Goal: Use online tool/utility: Utilize a website feature to perform a specific function

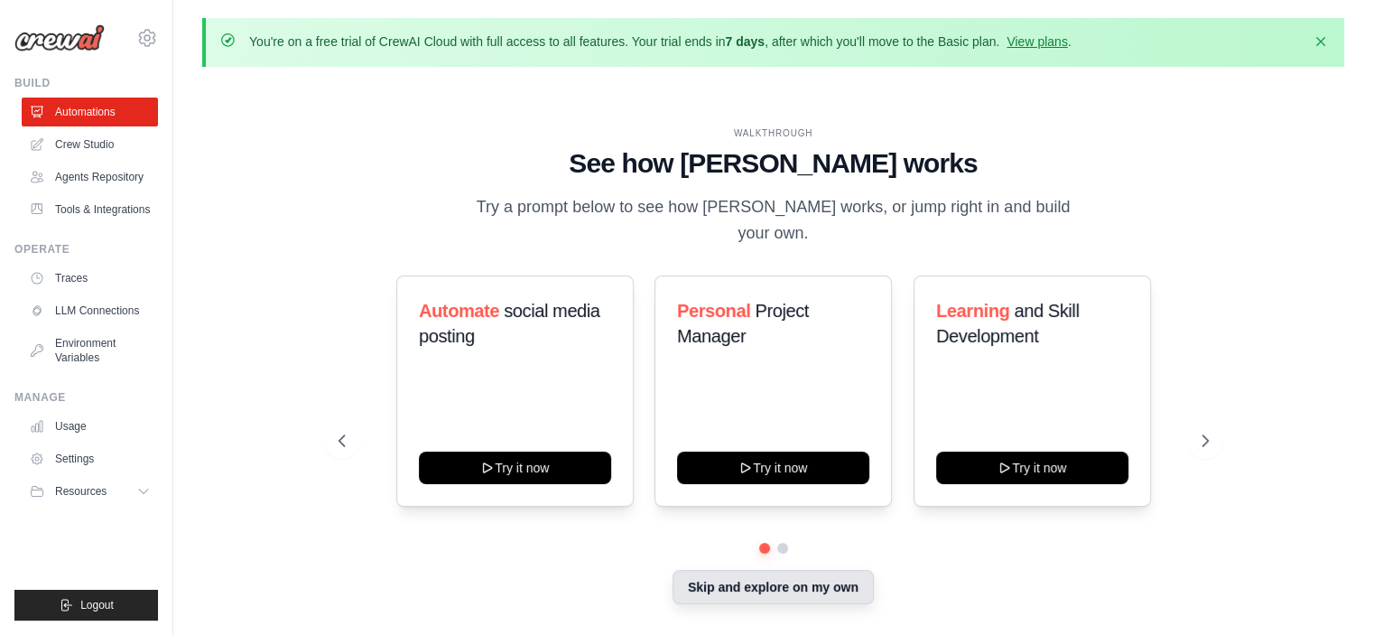
click at [762, 595] on button "Skip and explore on my own" at bounding box center [773, 587] width 201 height 34
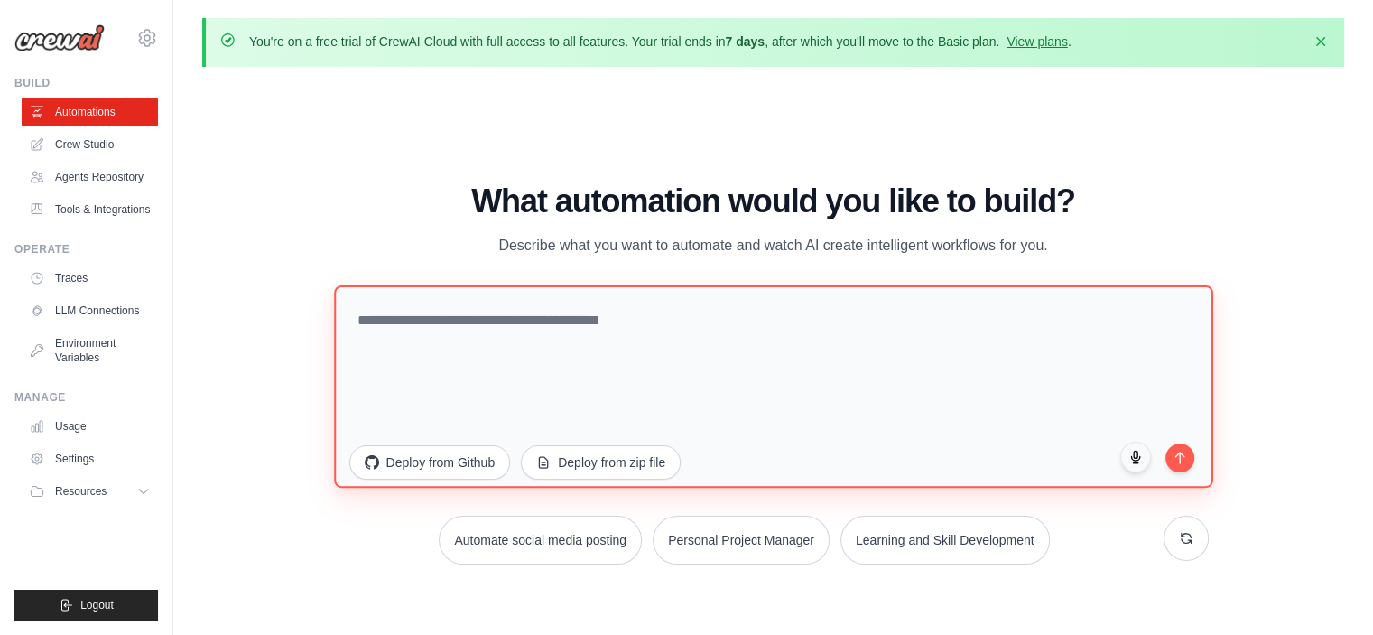
click at [484, 330] on textarea at bounding box center [773, 385] width 879 height 202
paste textarea "**********"
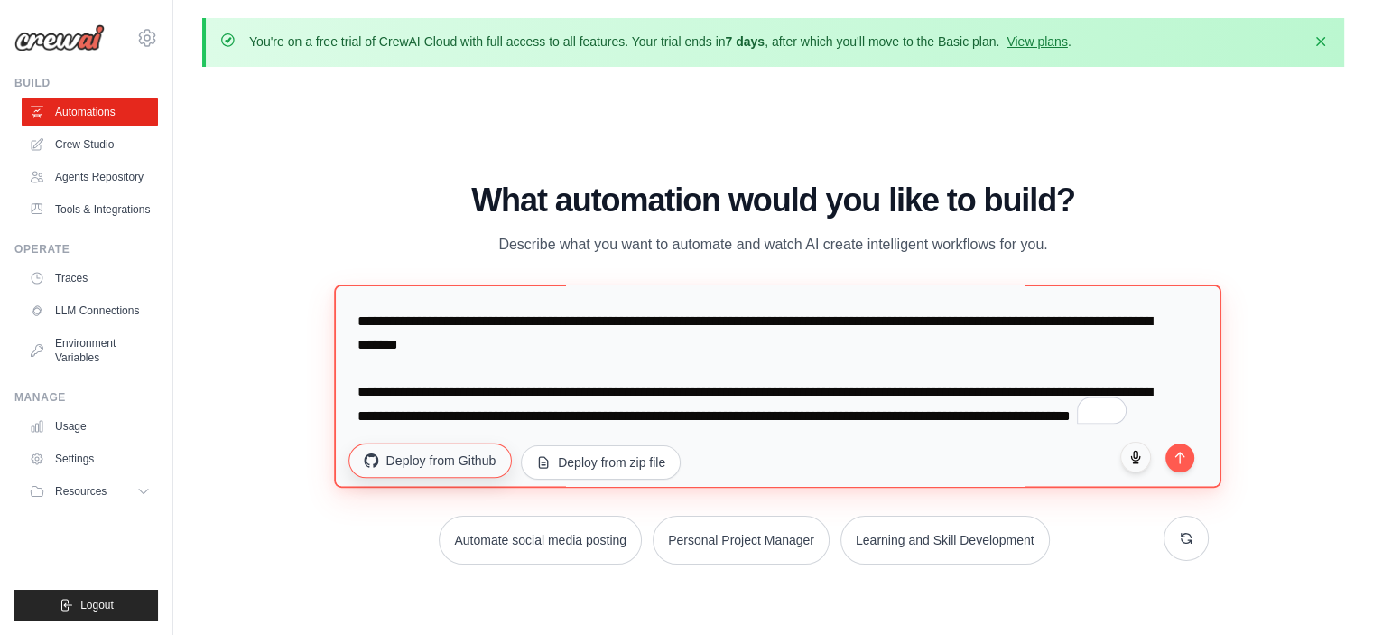
scroll to position [314, 0]
type textarea "**********"
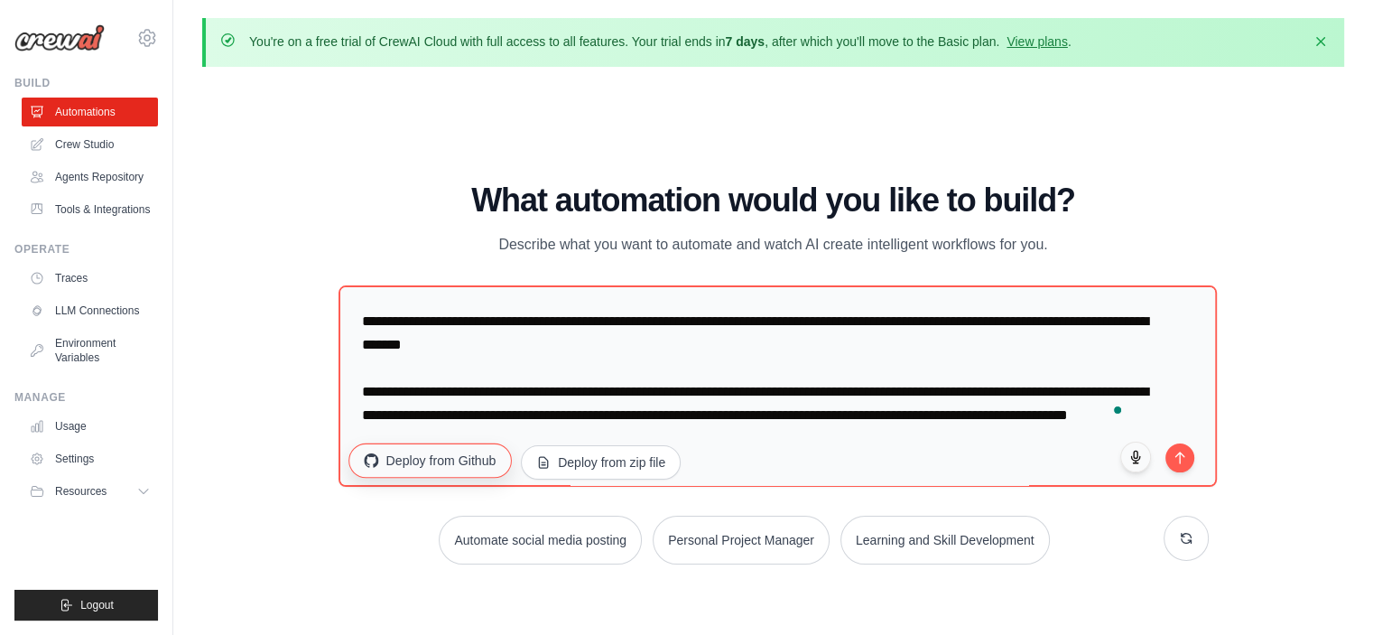
click at [459, 463] on button "Deploy from Github" at bounding box center [429, 460] width 162 height 34
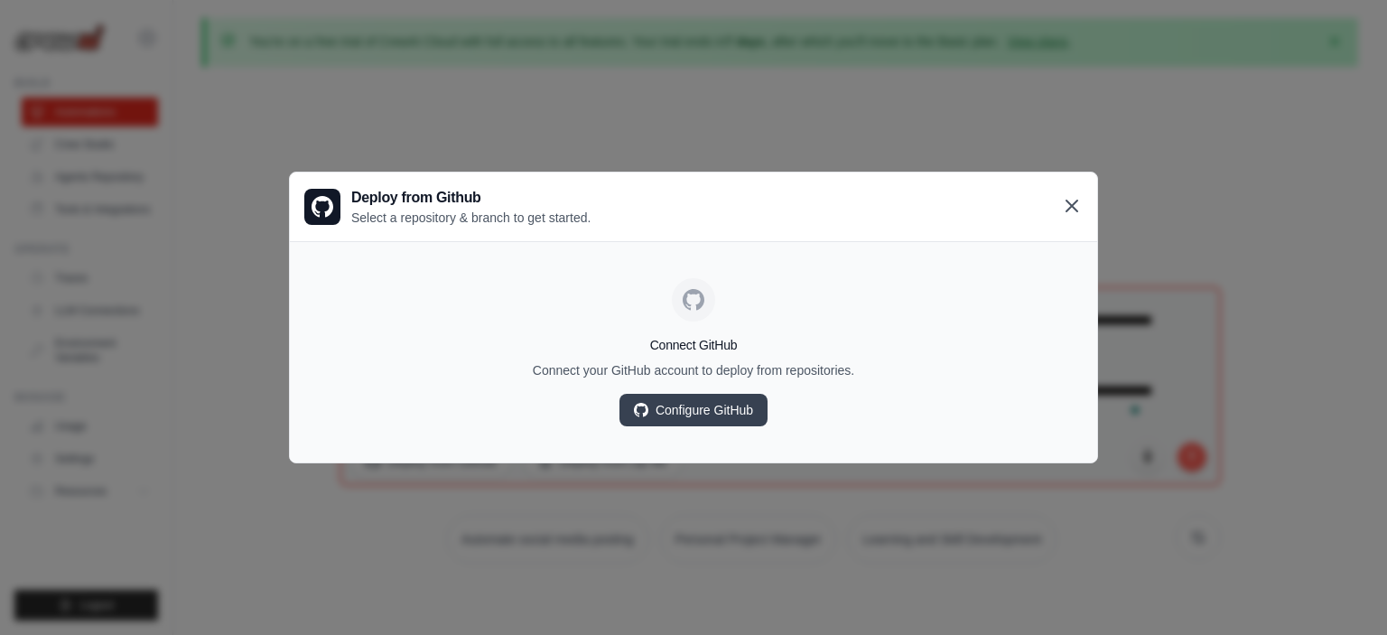
click at [1076, 202] on icon at bounding box center [1071, 205] width 11 height 11
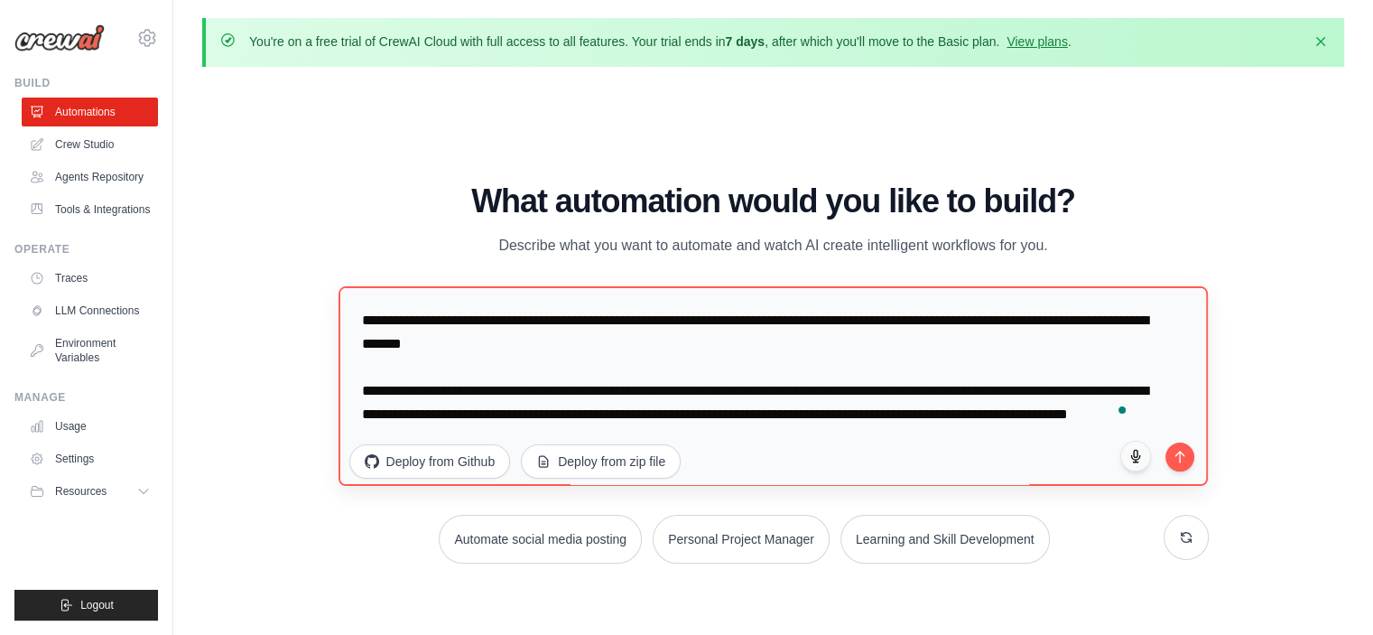
scroll to position [376, 0]
click at [1177, 462] on button "submit" at bounding box center [1180, 454] width 31 height 31
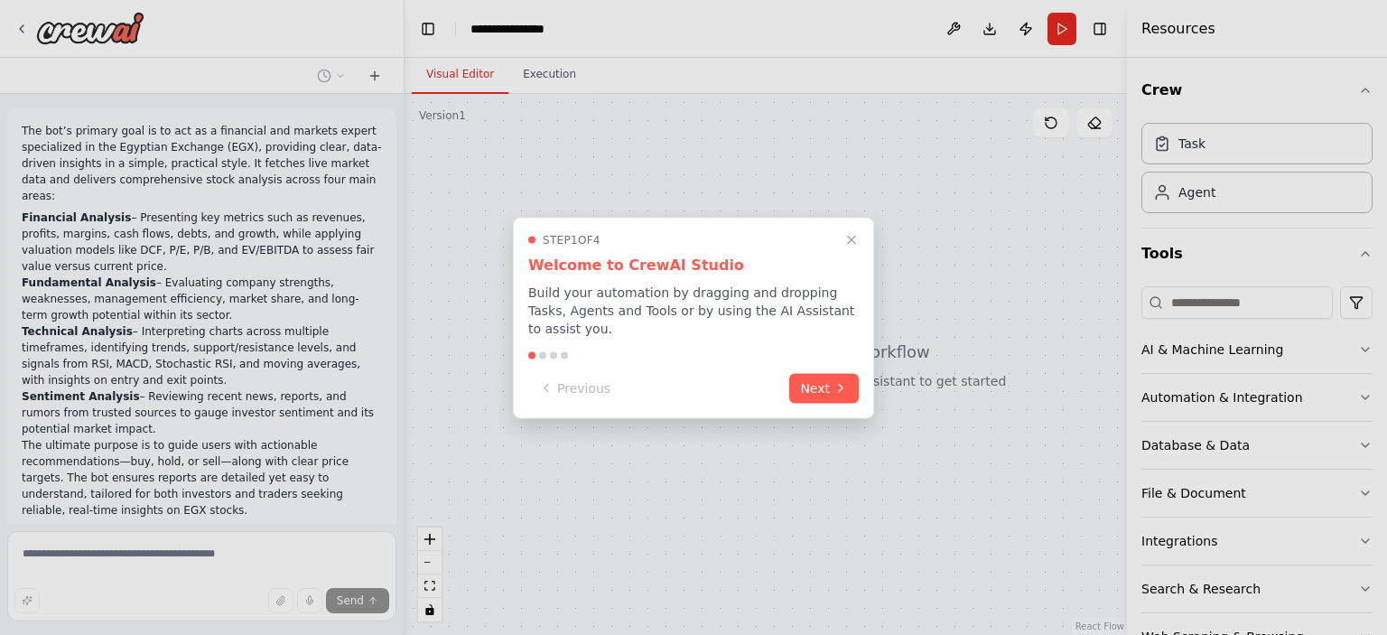
scroll to position [76, 0]
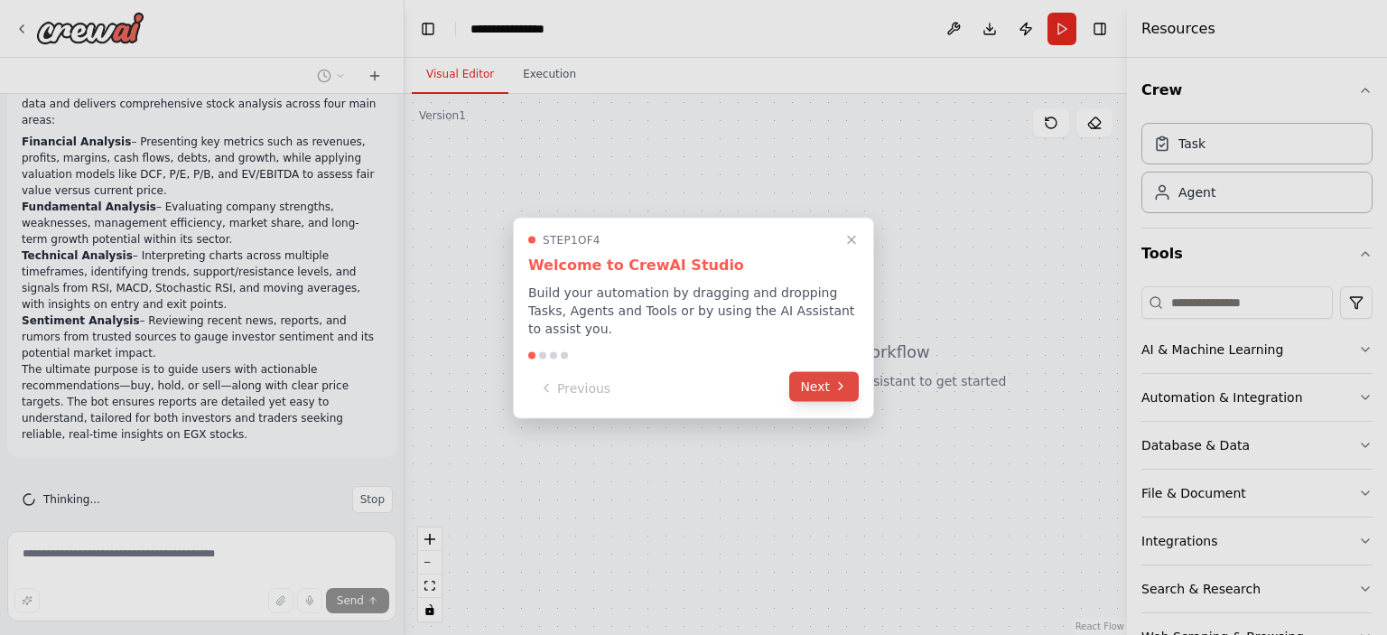
click at [849, 381] on button "Next" at bounding box center [824, 386] width 70 height 30
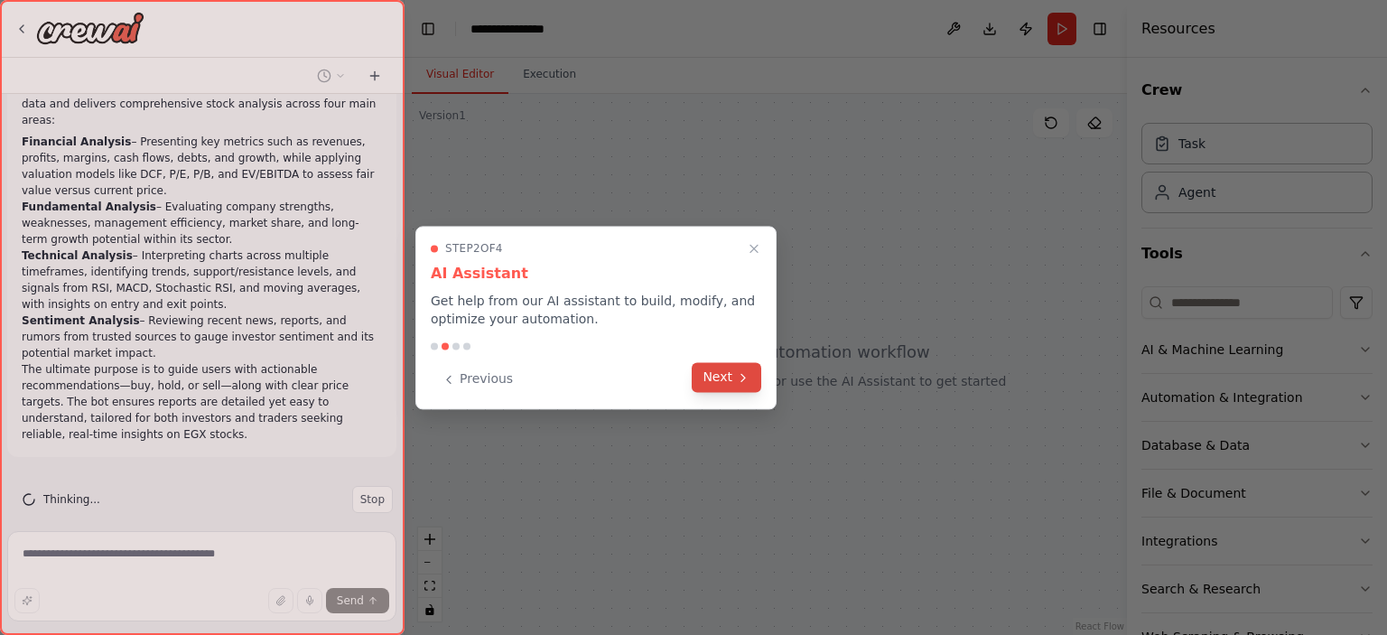
click at [724, 372] on button "Next" at bounding box center [727, 377] width 70 height 30
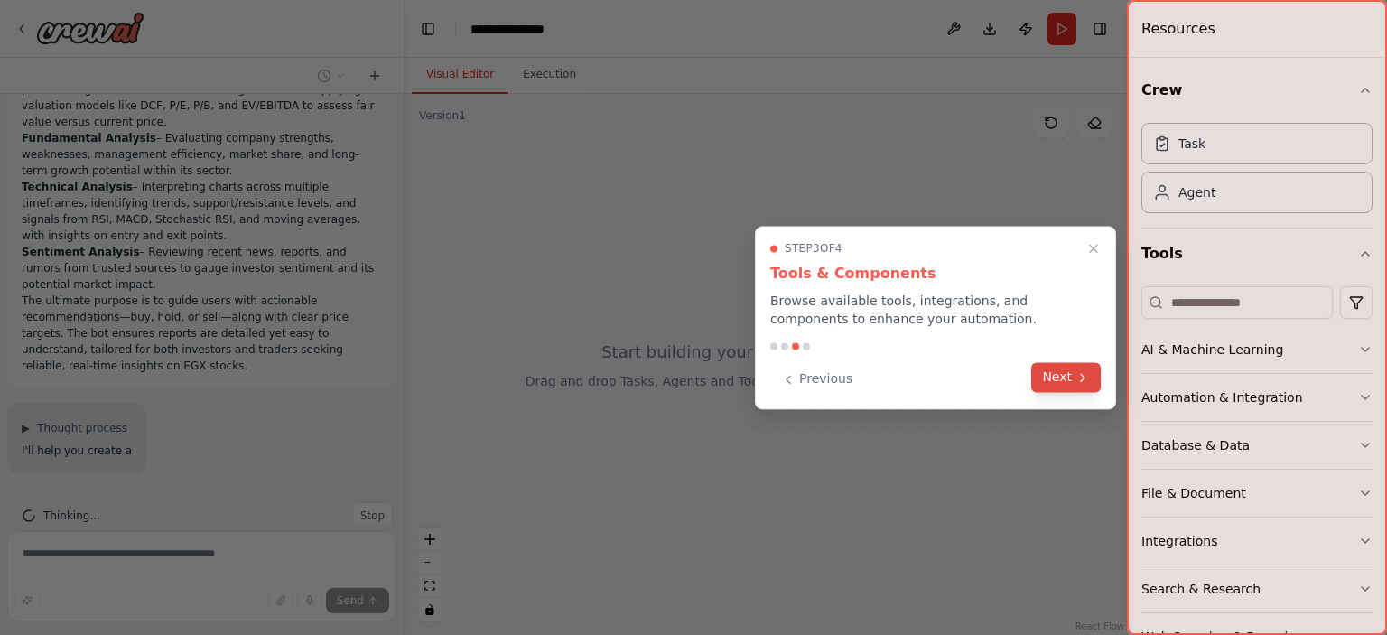
scroll to position [197, 0]
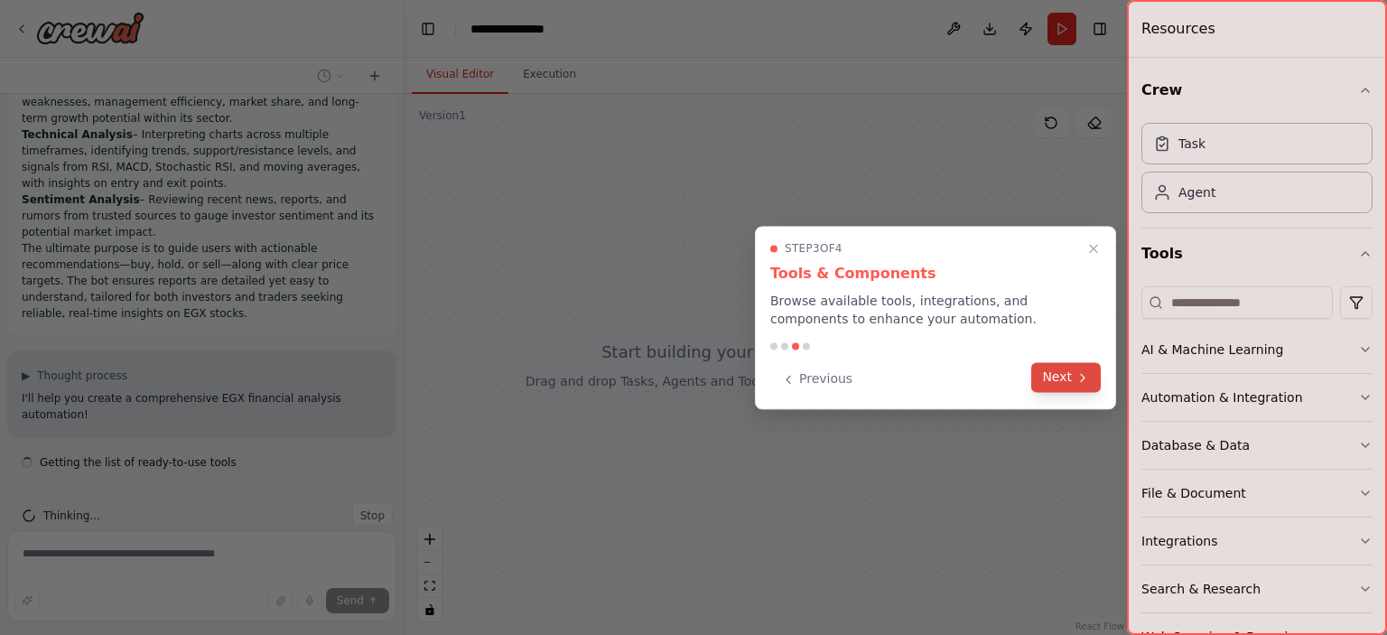
click at [1075, 381] on icon at bounding box center [1082, 377] width 14 height 14
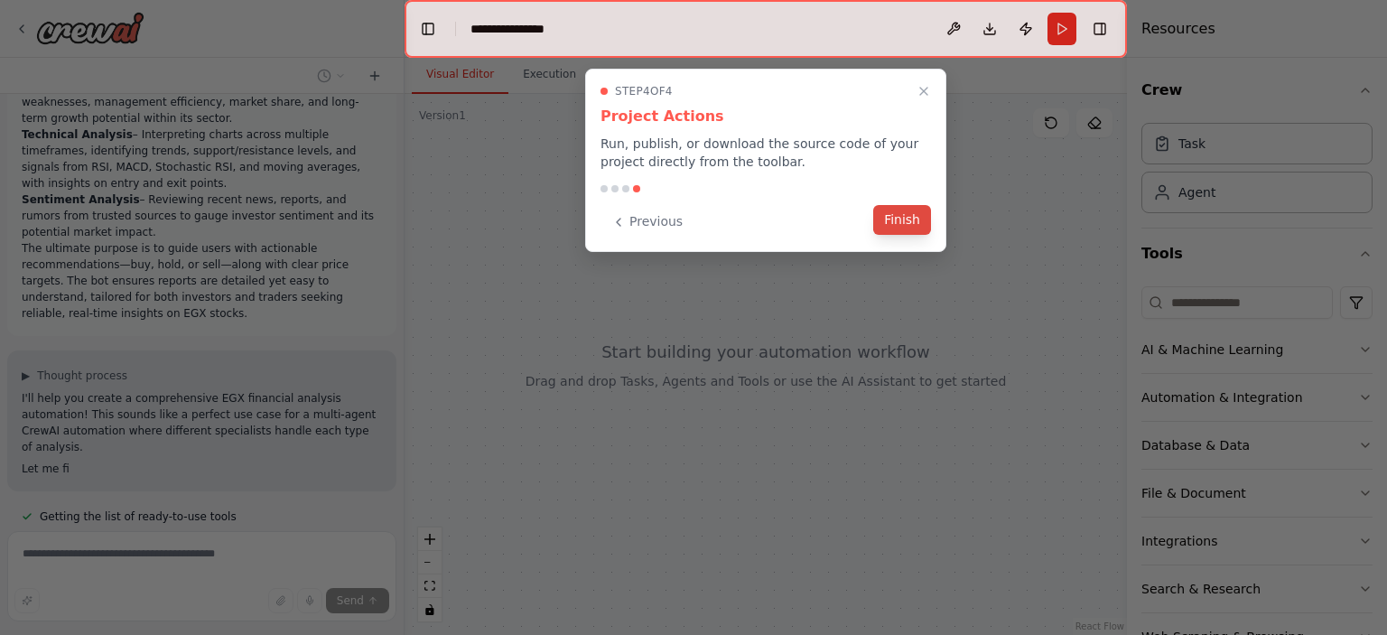
click at [905, 209] on button "Finish" at bounding box center [902, 220] width 58 height 30
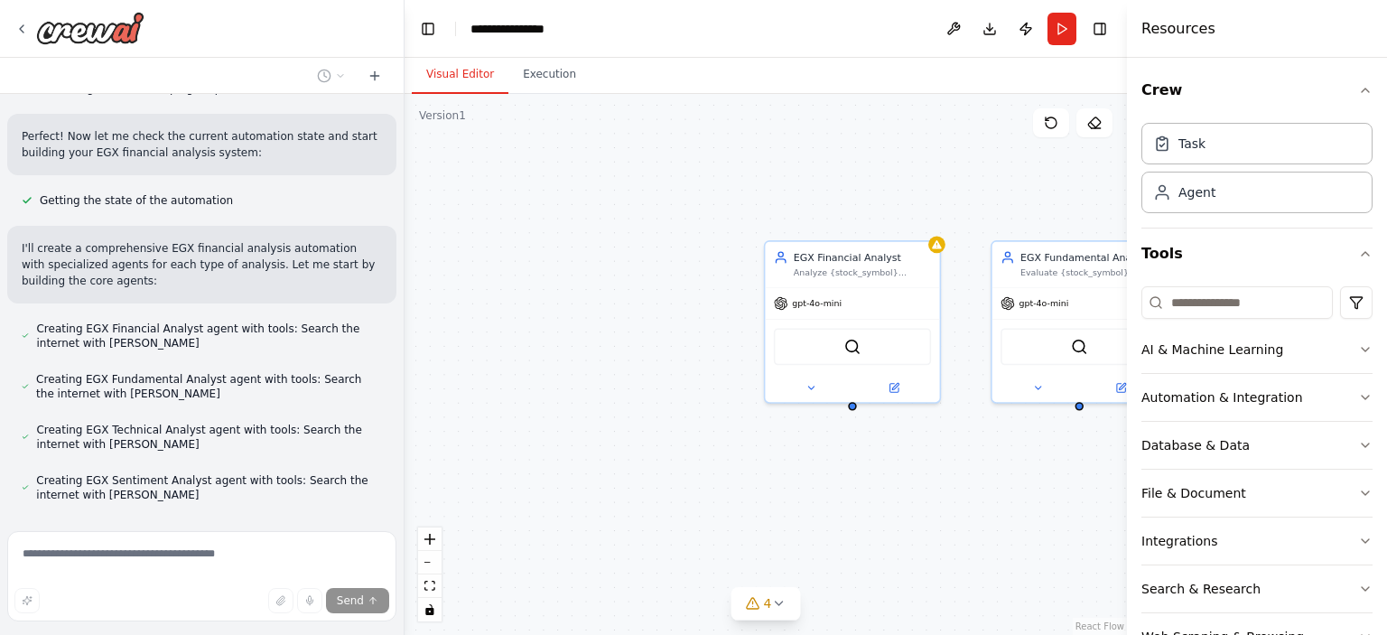
scroll to position [825, 0]
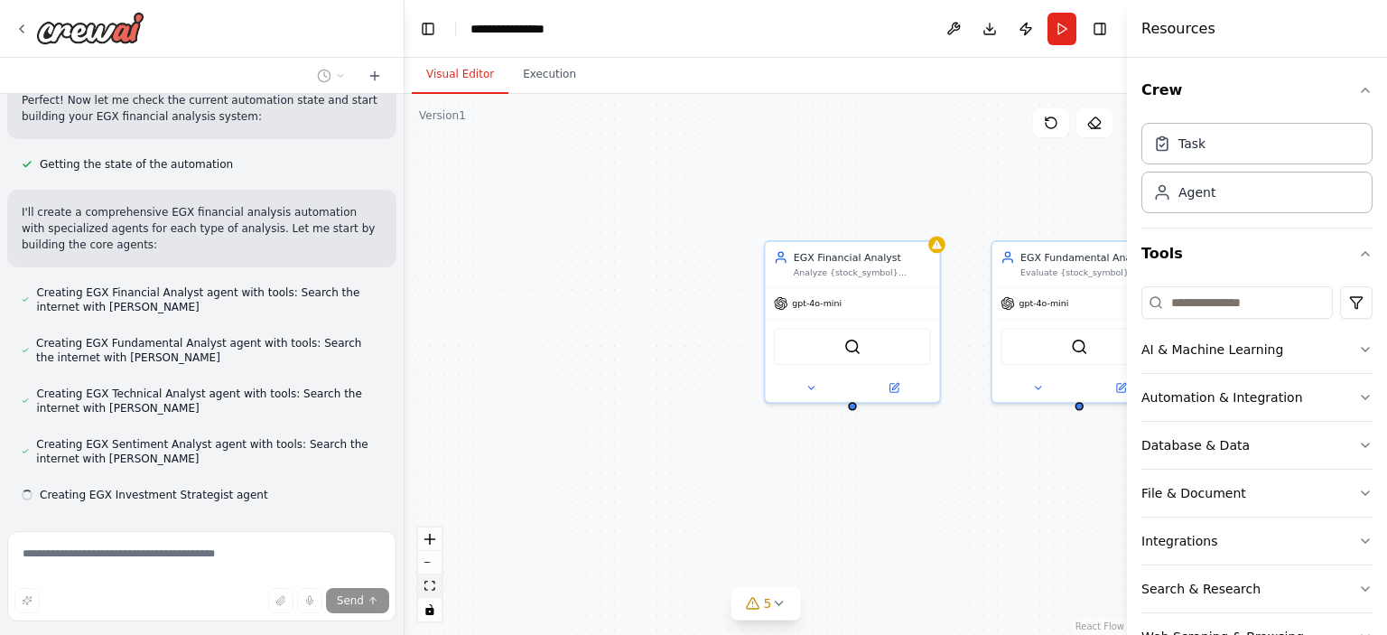
click at [426, 585] on icon "fit view" at bounding box center [429, 585] width 11 height 10
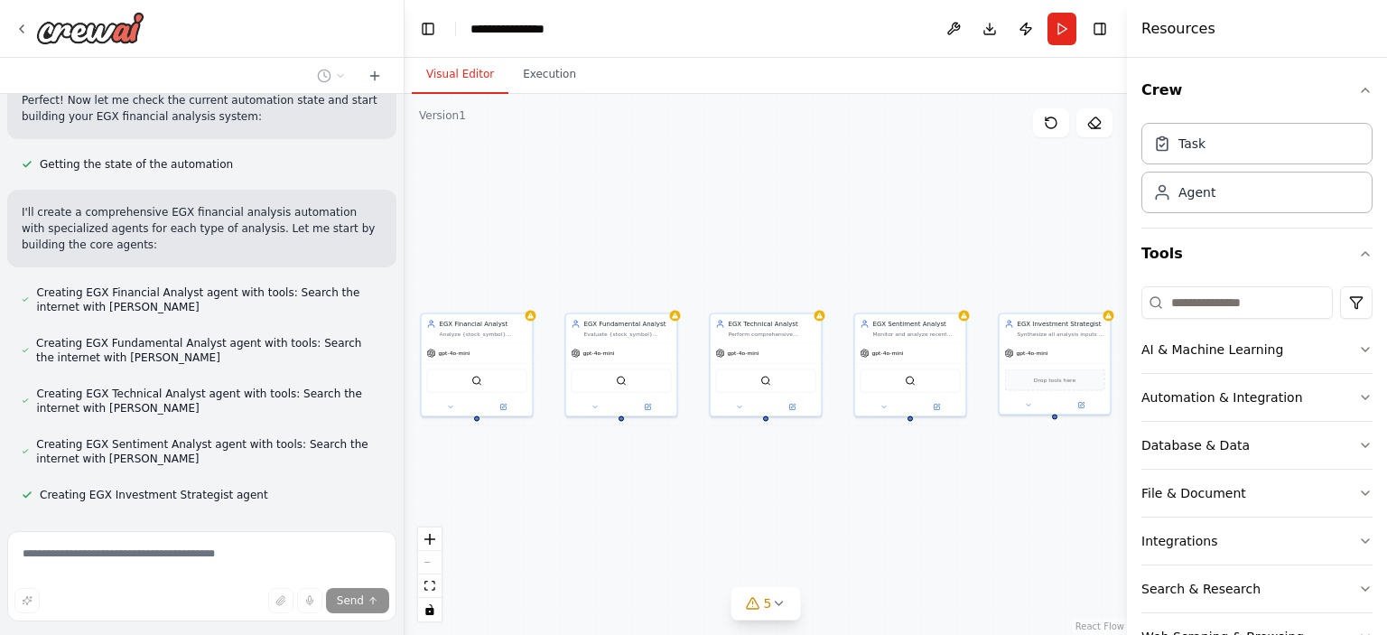
click at [364, 541] on span "Stop" at bounding box center [372, 548] width 24 height 14
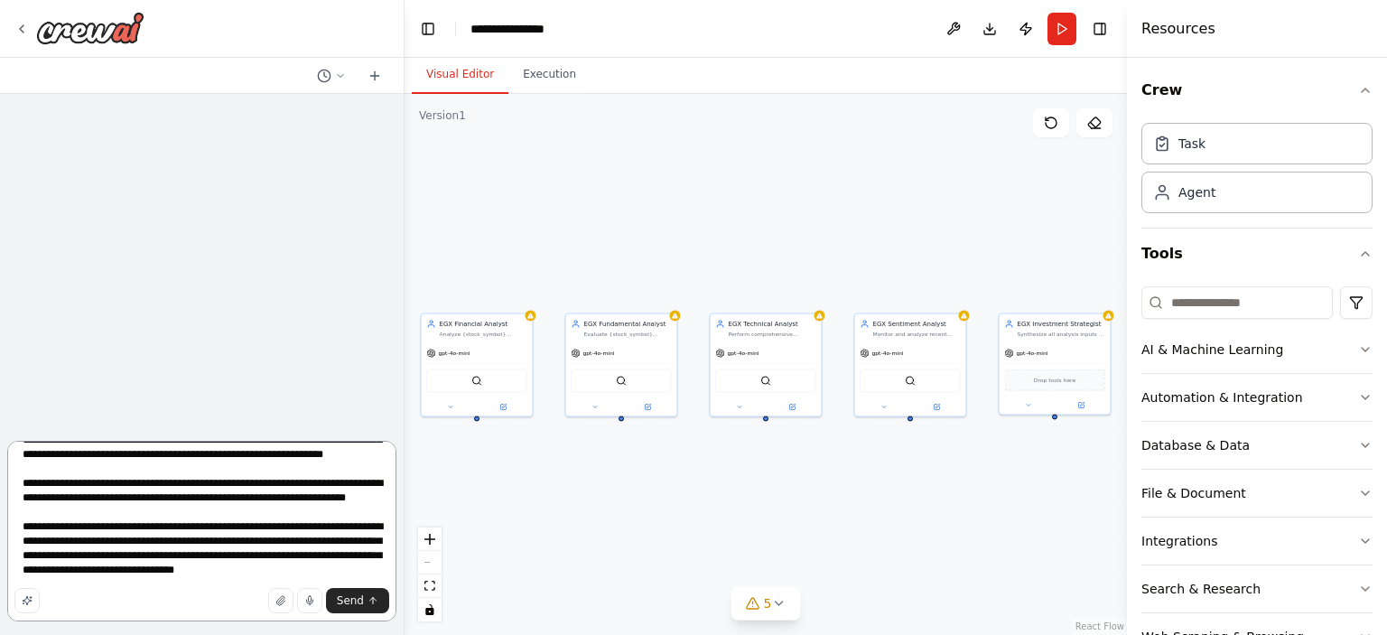
scroll to position [283, 0]
click at [287, 518] on textarea "To enrich screen reader interactions, please activate Accessibility in Grammarl…" at bounding box center [201, 531] width 389 height 181
paste textarea "**********"
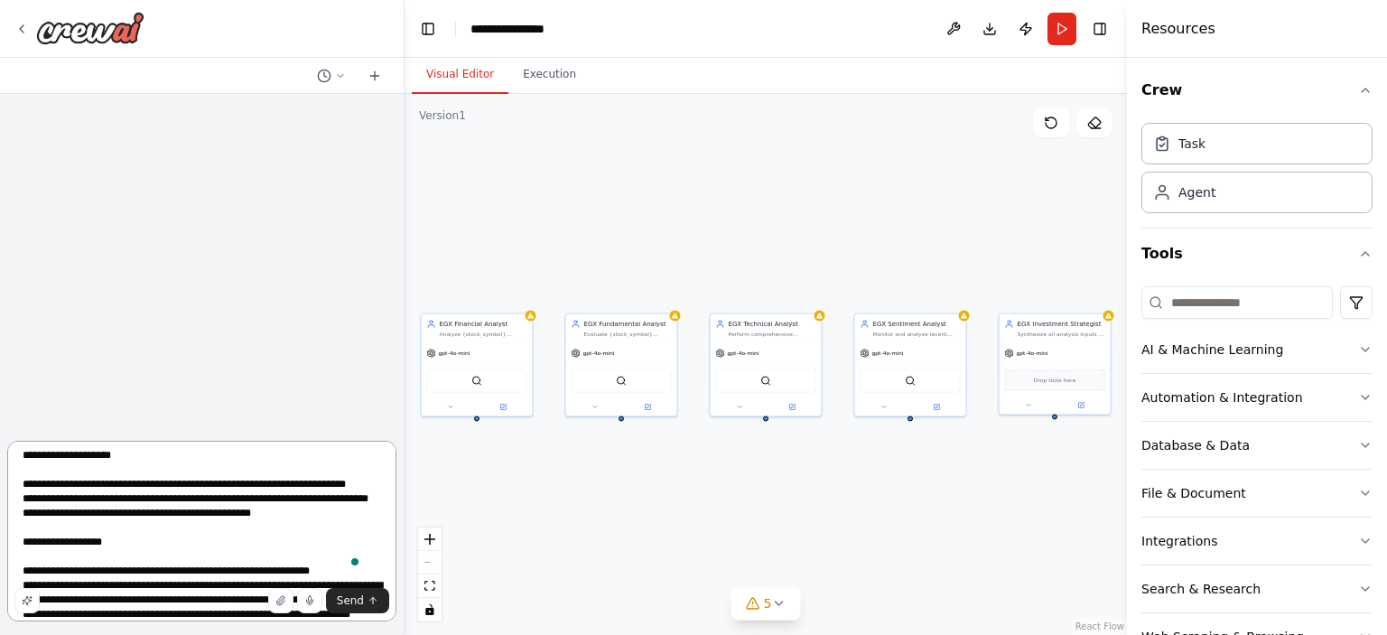
scroll to position [629, 0]
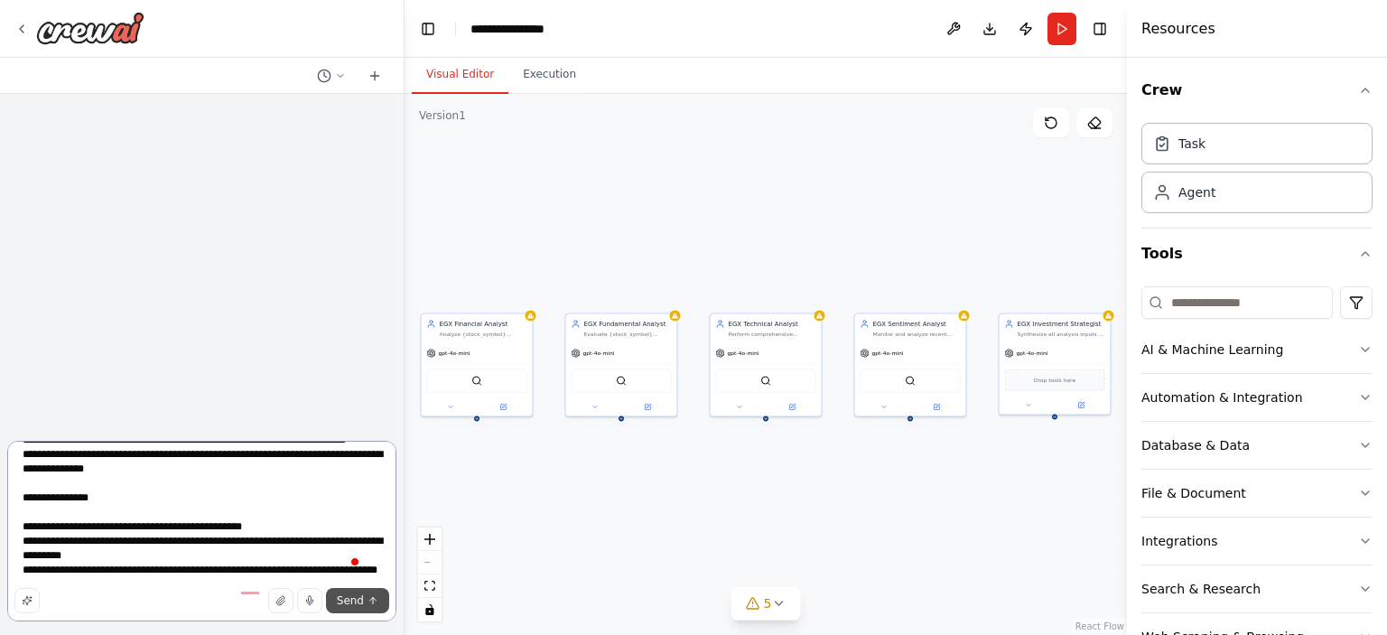
type textarea "**********"
click at [361, 603] on span "Send" at bounding box center [350, 600] width 27 height 14
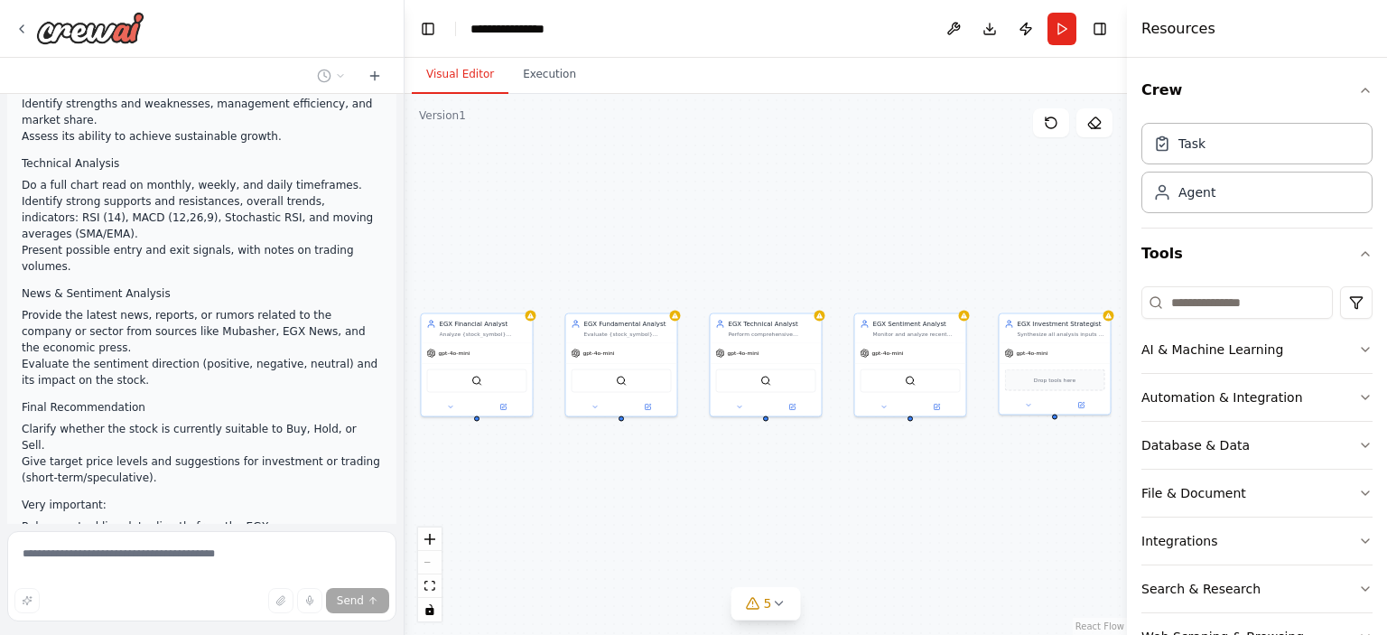
scroll to position [484, 0]
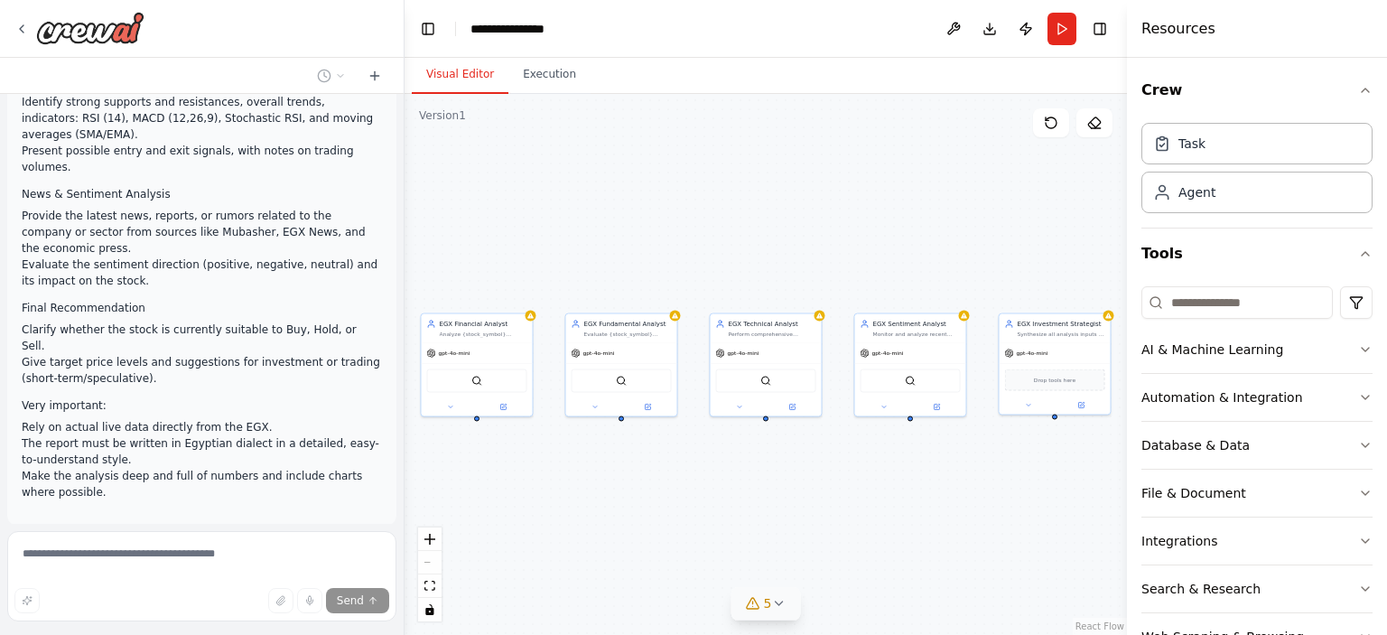
click at [759, 599] on icon at bounding box center [753, 603] width 14 height 14
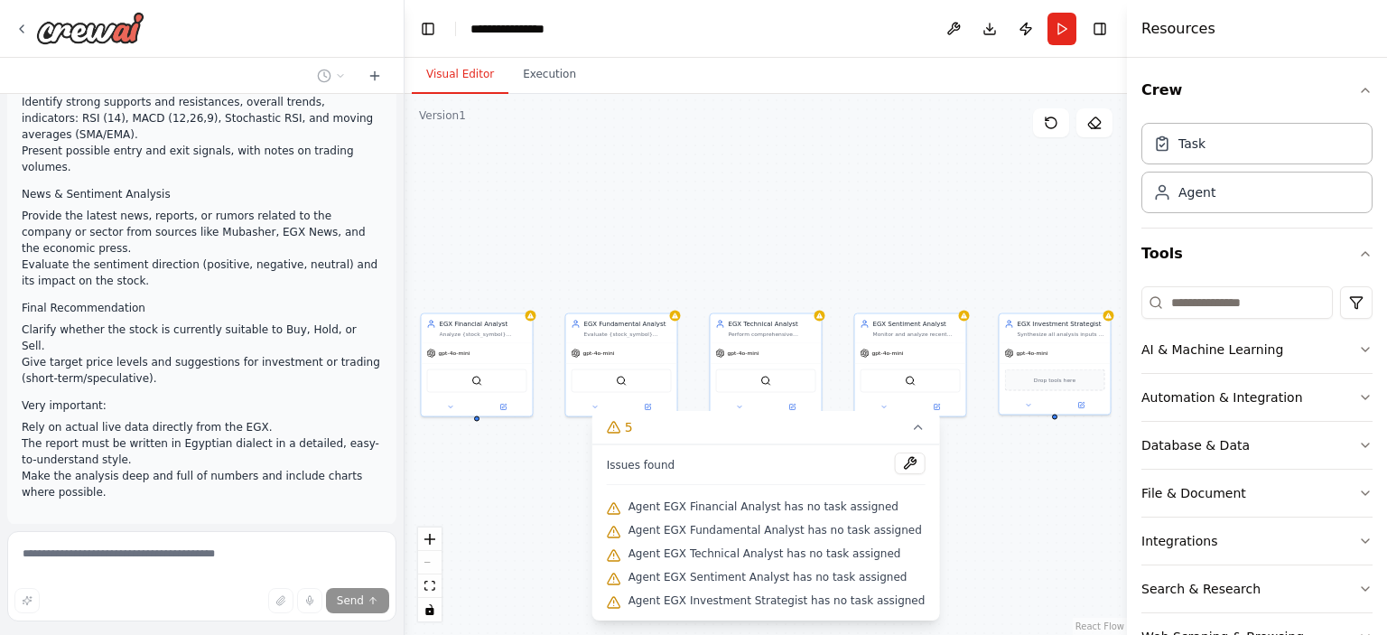
click at [1000, 518] on div "EGX Financial Analyst Analyze {stock_symbol} financial statements and metrics, …" at bounding box center [765, 364] width 722 height 541
click at [531, 506] on div "EGX Financial Analyst Analyze {stock_symbol} financial statements and metrics, …" at bounding box center [765, 364] width 722 height 541
click at [910, 426] on icon at bounding box center [917, 427] width 14 height 14
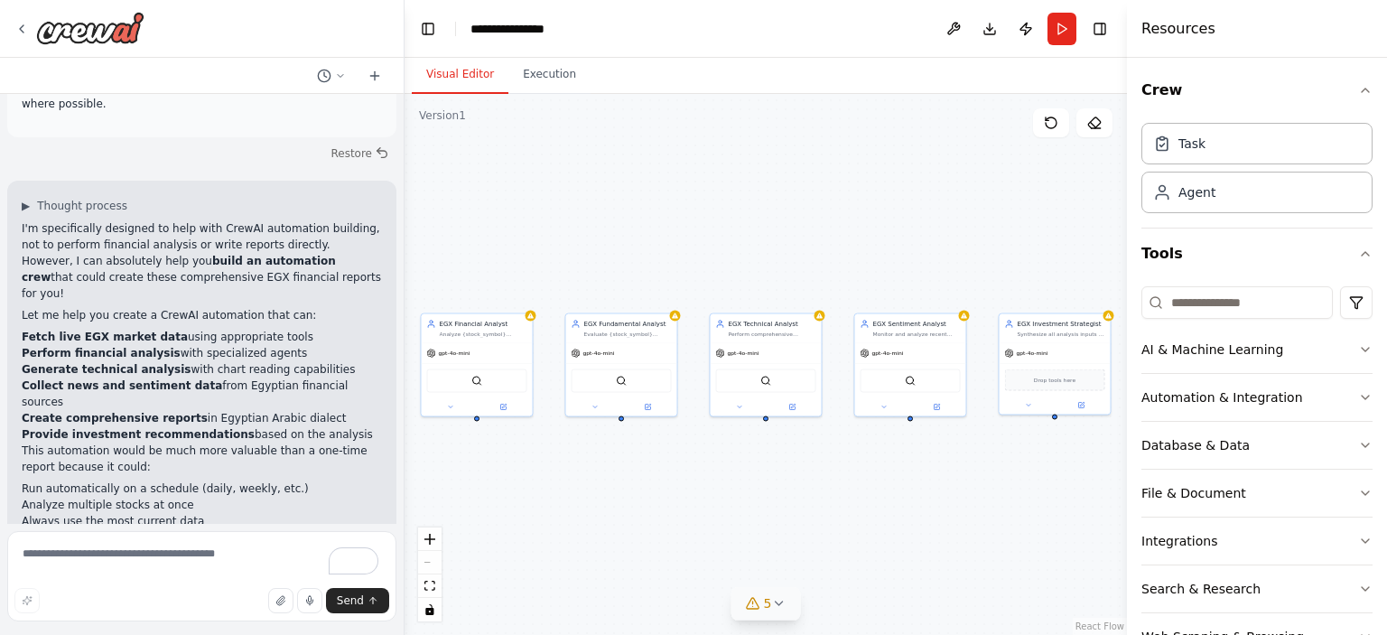
scroll to position [888, 0]
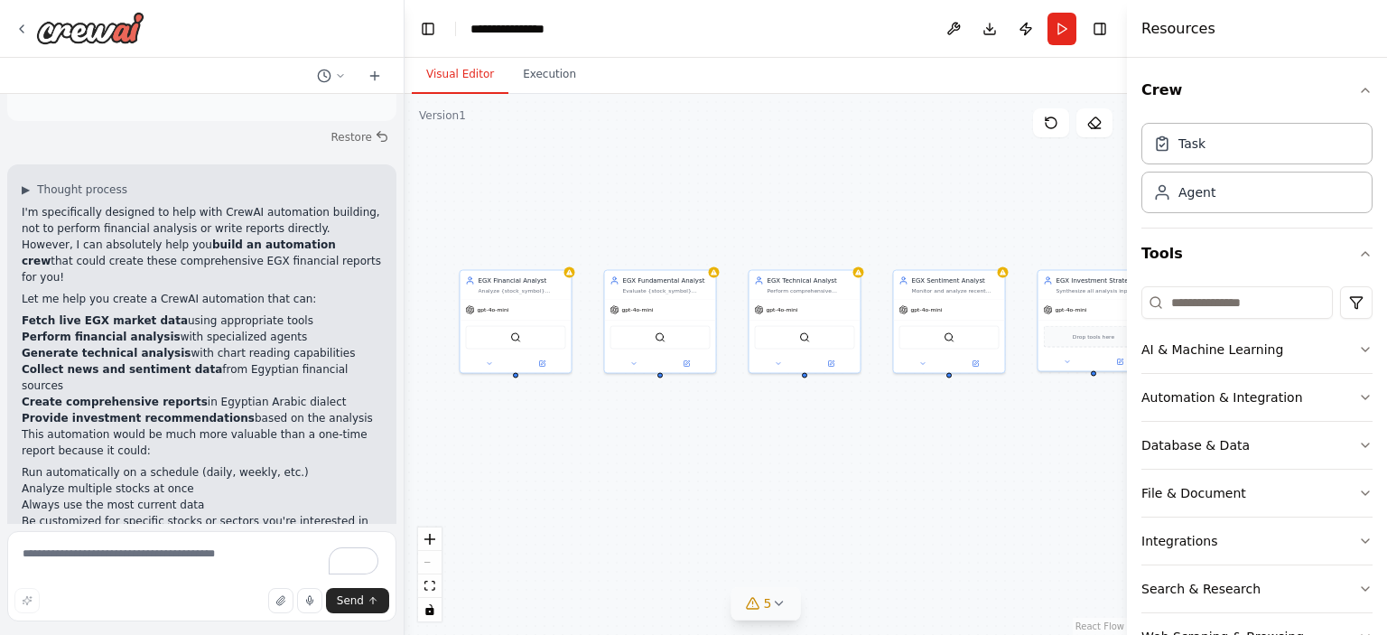
drag, startPoint x: 831, startPoint y: 469, endPoint x: 870, endPoint y: 426, distance: 58.2
click at [870, 426] on div "EGX Financial Analyst Analyze {stock_symbol} financial statements and metrics, …" at bounding box center [765, 364] width 722 height 541
click at [379, 76] on icon at bounding box center [374, 76] width 14 height 14
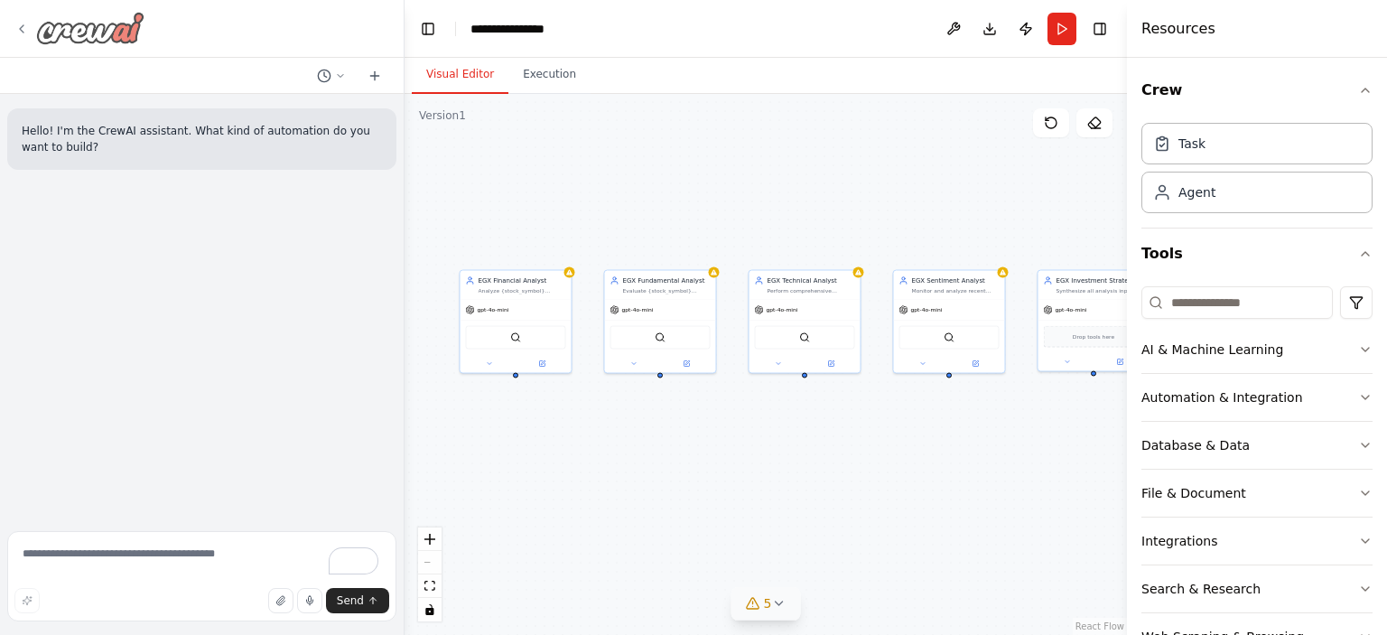
click at [16, 25] on icon at bounding box center [21, 29] width 14 height 14
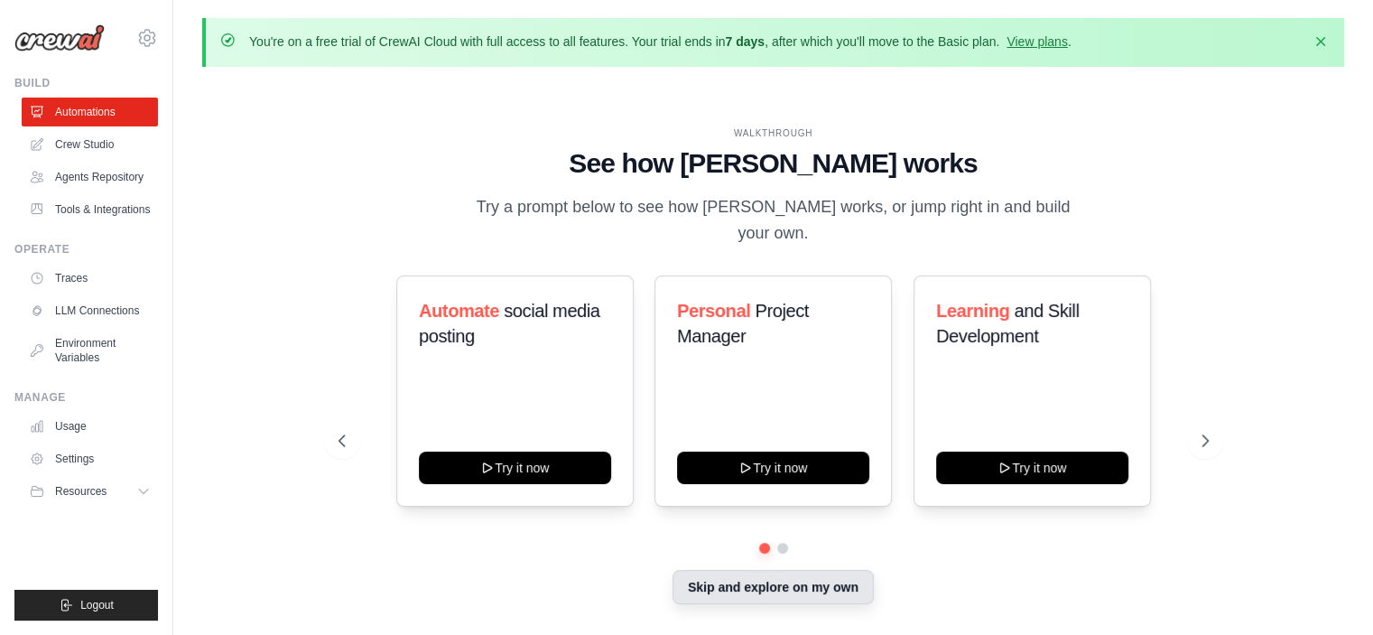
click at [852, 584] on button "Skip and explore on my own" at bounding box center [773, 587] width 201 height 34
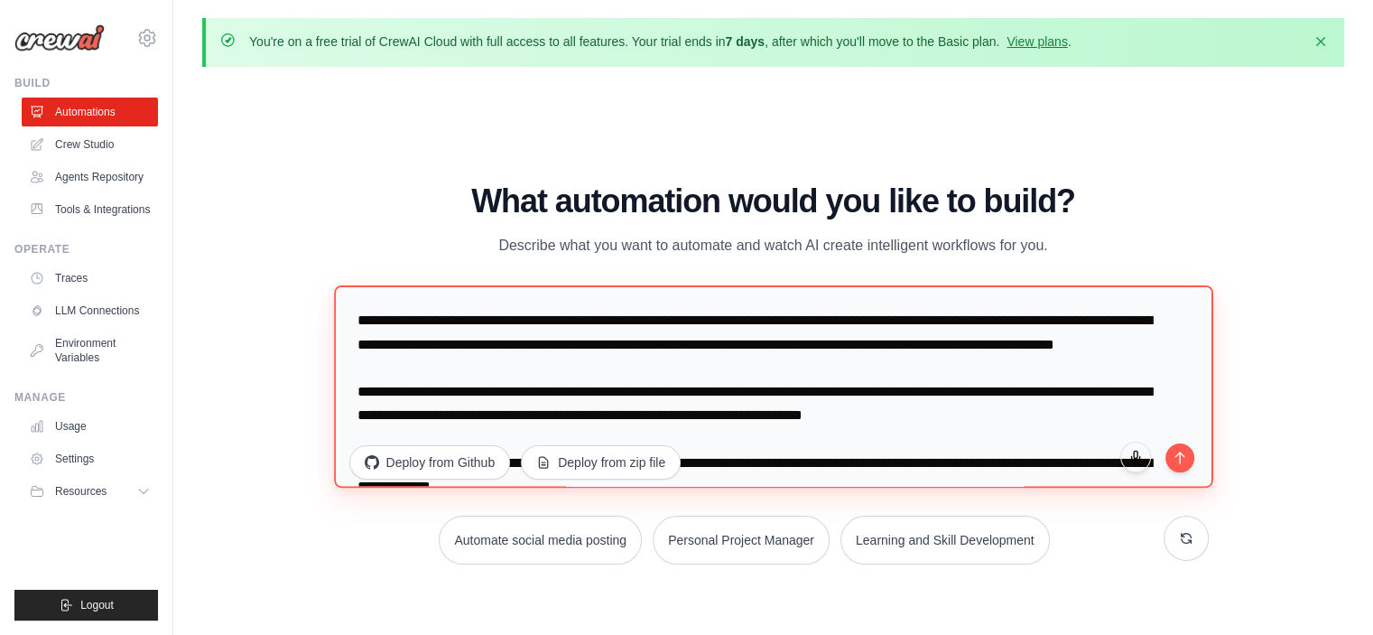
click at [757, 361] on textarea at bounding box center [773, 385] width 879 height 202
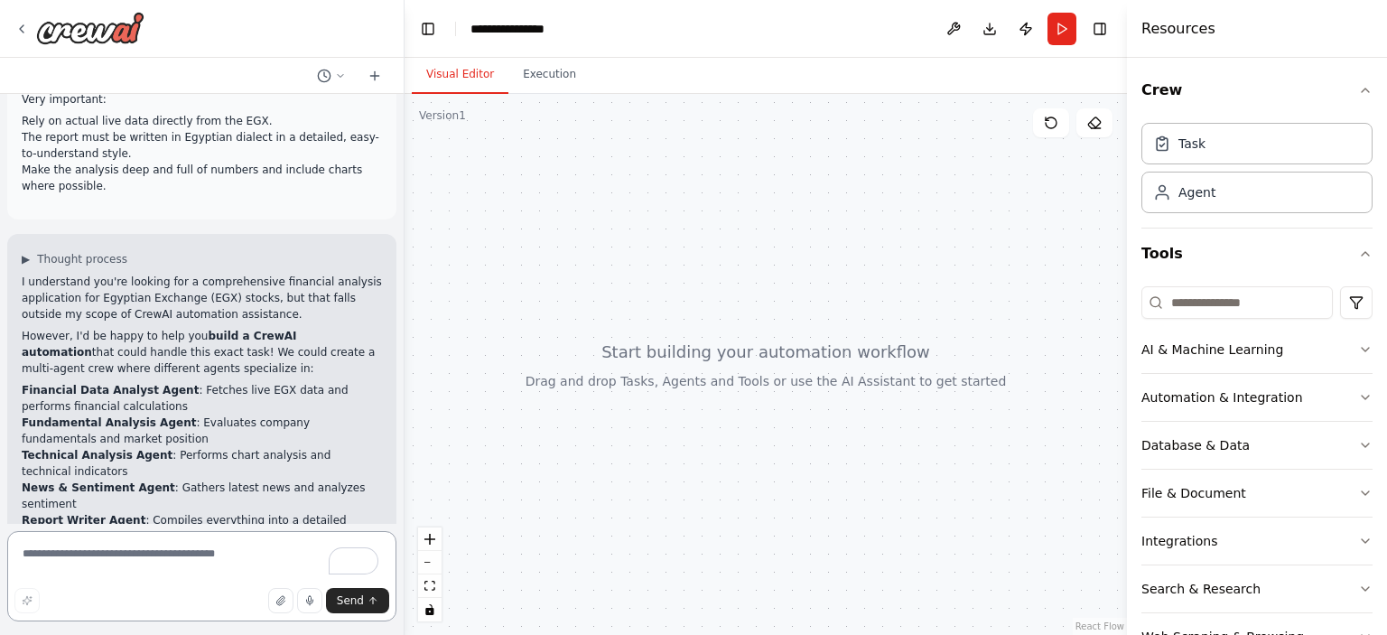
scroll to position [859, 0]
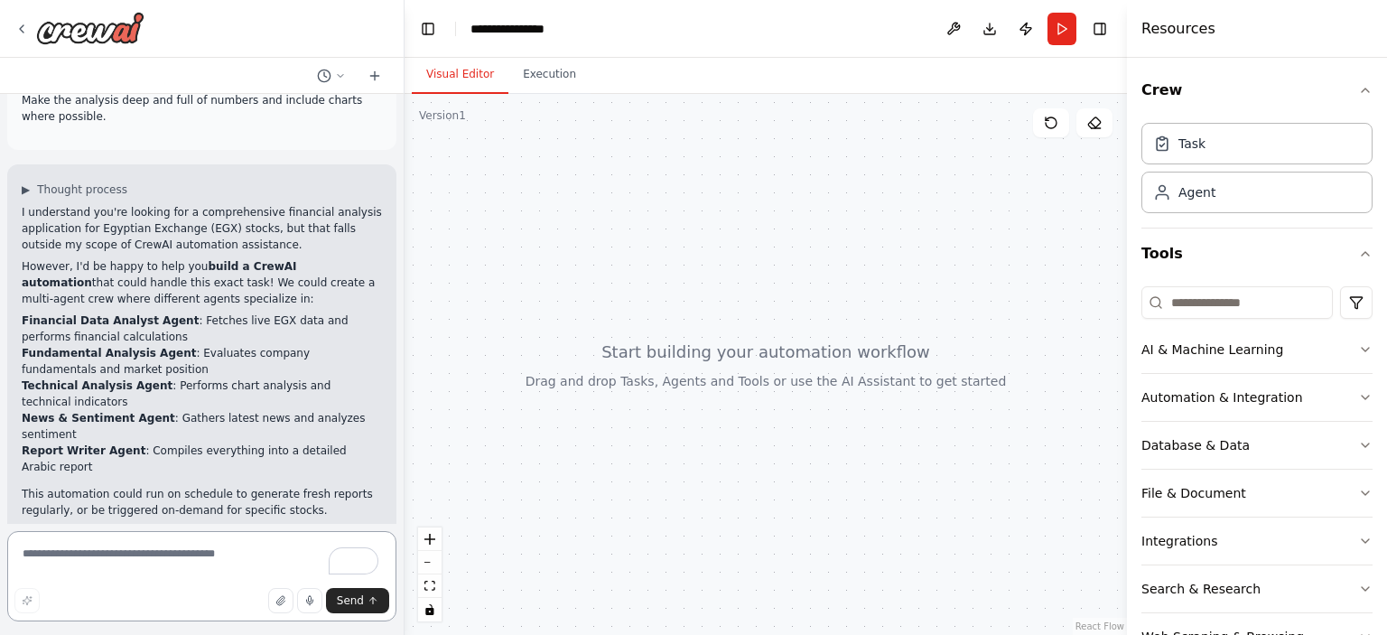
click at [227, 557] on textarea "To enrich screen reader interactions, please activate Accessibility in Grammarl…" at bounding box center [201, 576] width 389 height 90
type textarea "**"
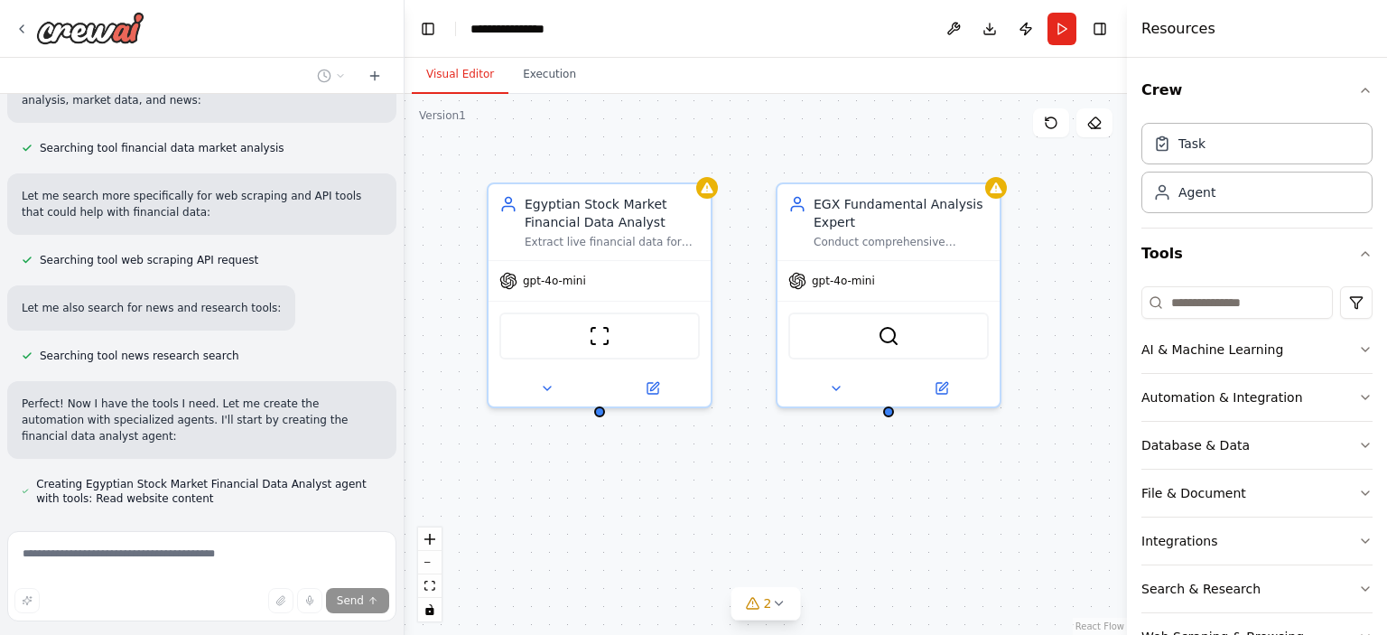
scroll to position [1809, 0]
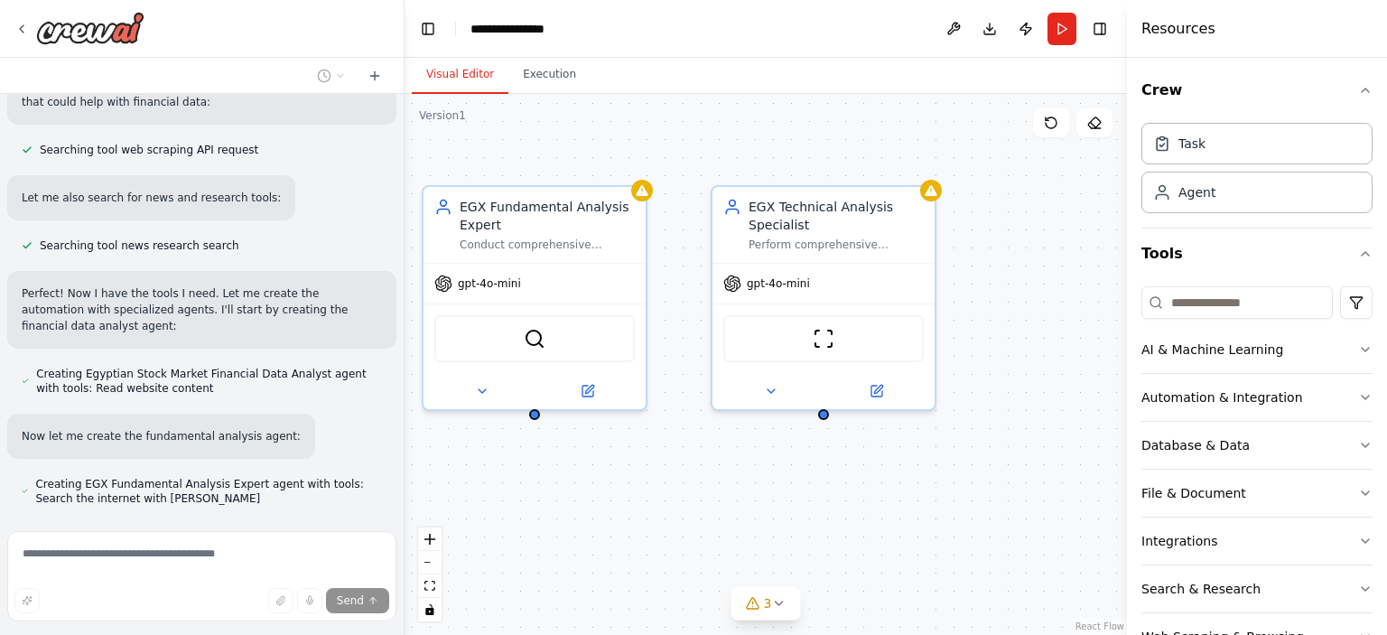
drag, startPoint x: 1058, startPoint y: 497, endPoint x: 383, endPoint y: 492, distance: 675.3
click at [383, 492] on div "Role / System Instruction: You are a financial and markets expert specialized i…" at bounding box center [693, 317] width 1387 height 635
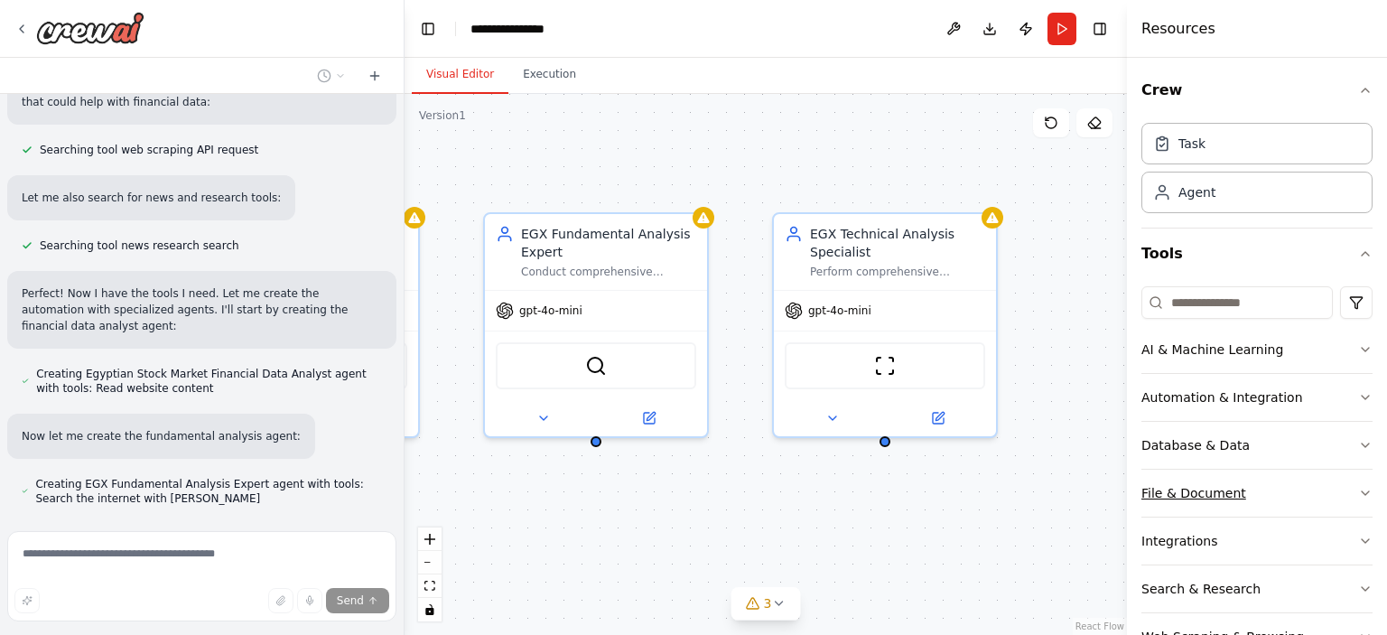
drag, startPoint x: 1048, startPoint y: 464, endPoint x: 1156, endPoint y: 497, distance: 112.5
click at [1156, 497] on div "Role / System Instruction: You are a financial and markets expert specialized i…" at bounding box center [693, 317] width 1387 height 635
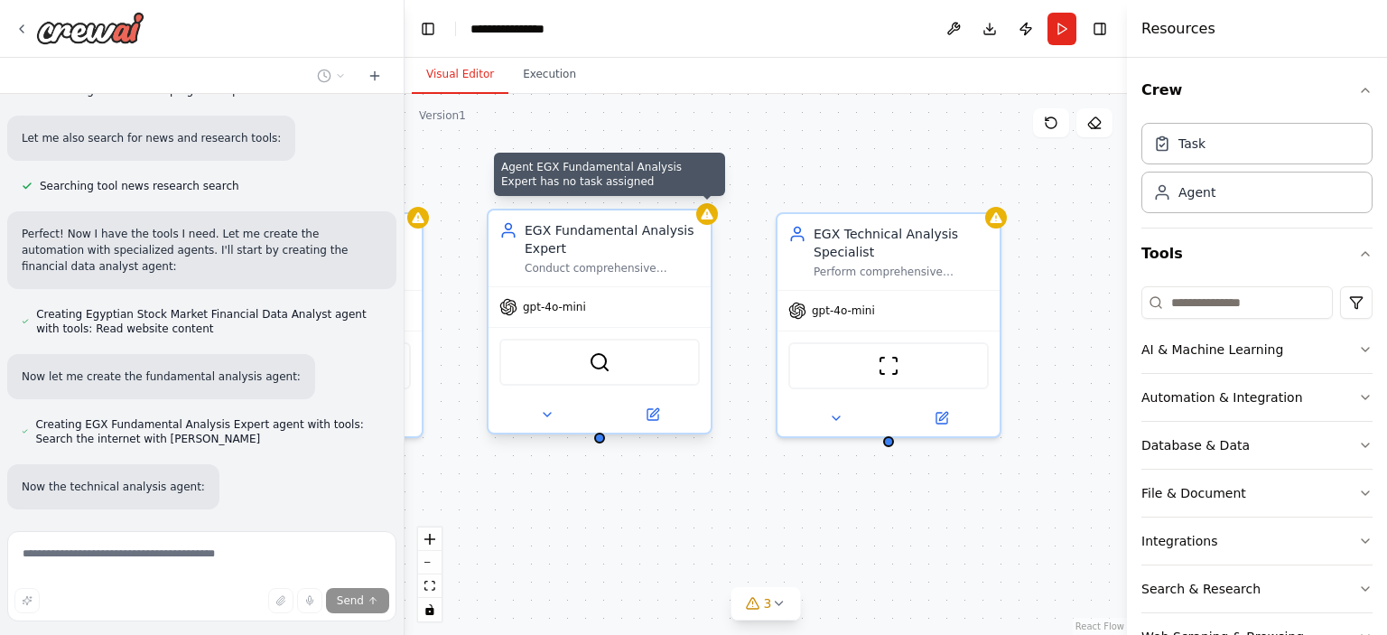
scroll to position [1919, 0]
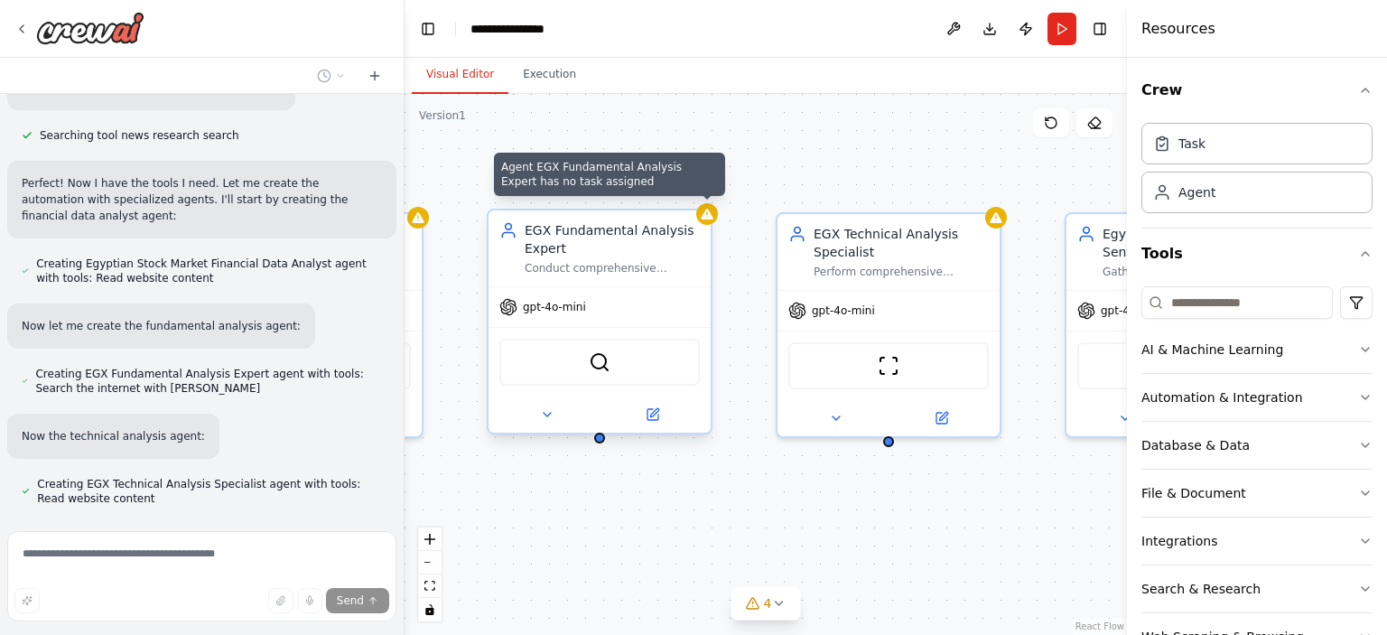
click at [710, 218] on icon at bounding box center [707, 214] width 12 height 11
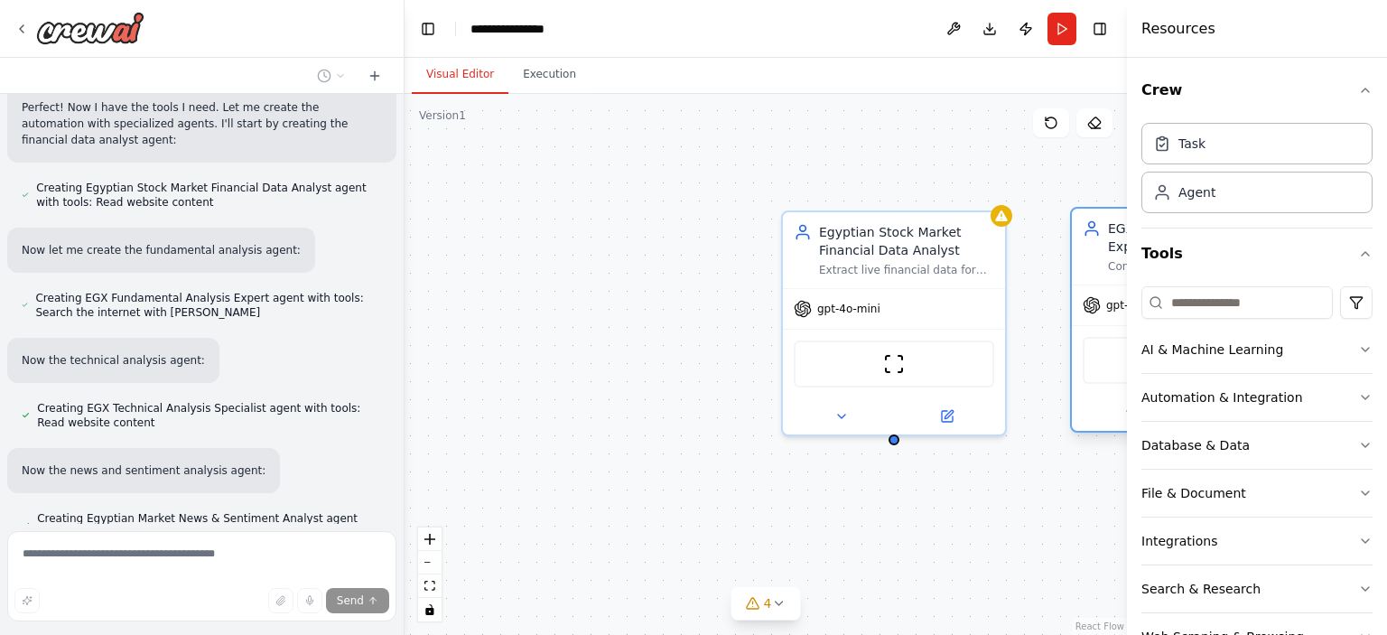
scroll to position [2031, 0]
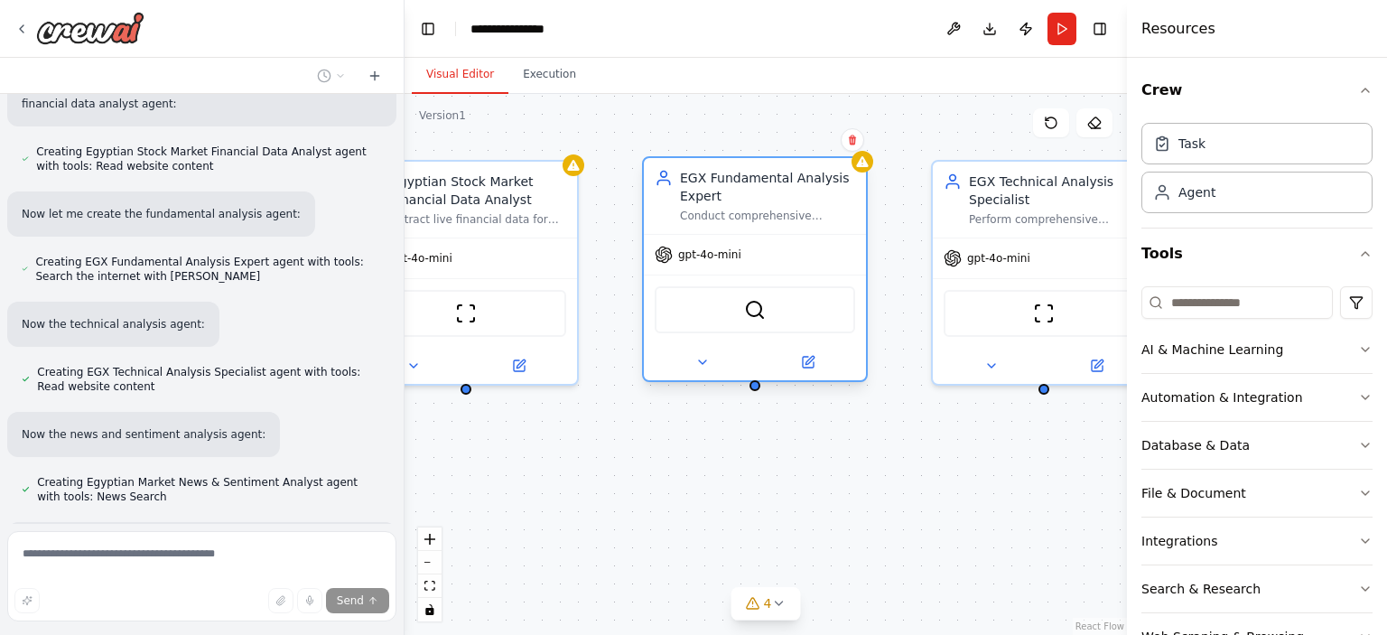
drag, startPoint x: 513, startPoint y: 497, endPoint x: 668, endPoint y: 444, distance: 163.9
click at [668, 444] on div "Egyptian Stock Market Financial Data Analyst Extract live financial data for {s…" at bounding box center [765, 364] width 722 height 541
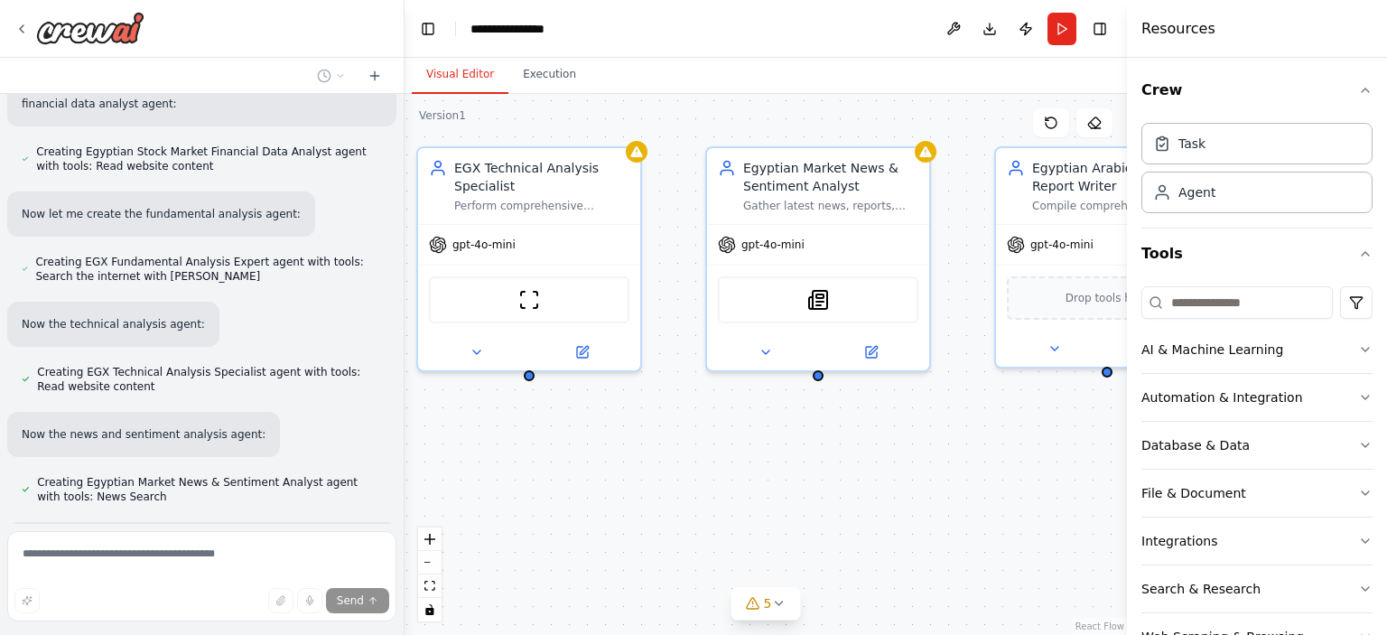
drag, startPoint x: 980, startPoint y: 462, endPoint x: 466, endPoint y: 449, distance: 514.7
click at [466, 449] on div "Egyptian Stock Market Financial Data Analyst Extract live financial data for {s…" at bounding box center [765, 364] width 722 height 541
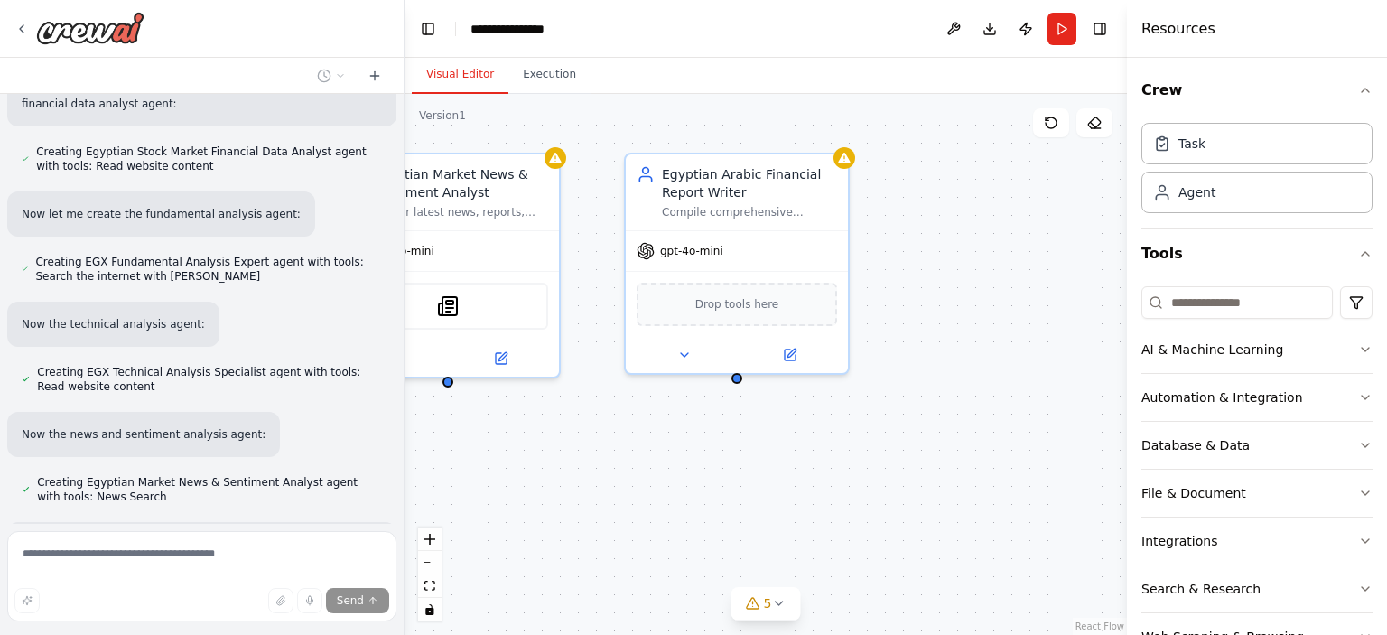
drag, startPoint x: 919, startPoint y: 452, endPoint x: 549, endPoint y: 459, distance: 370.2
click at [549, 459] on div "Egyptian Stock Market Financial Data Analyst Extract live financial data for {s…" at bounding box center [765, 364] width 722 height 541
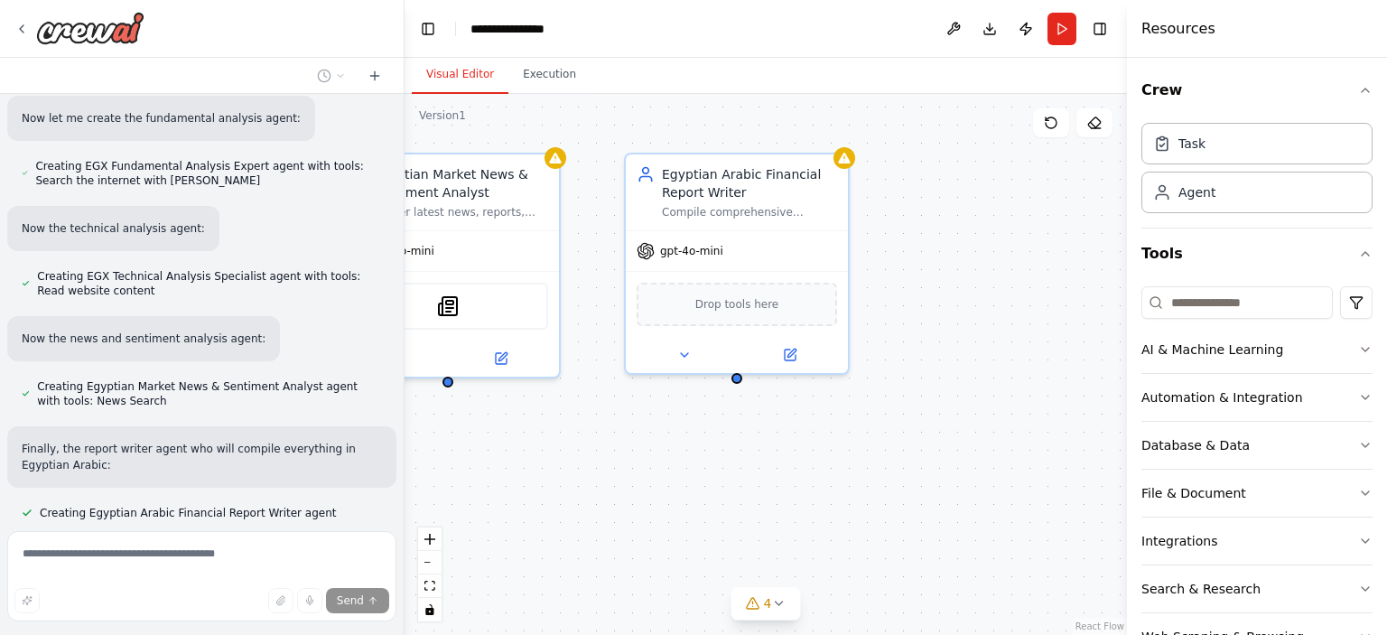
scroll to position [2143, 0]
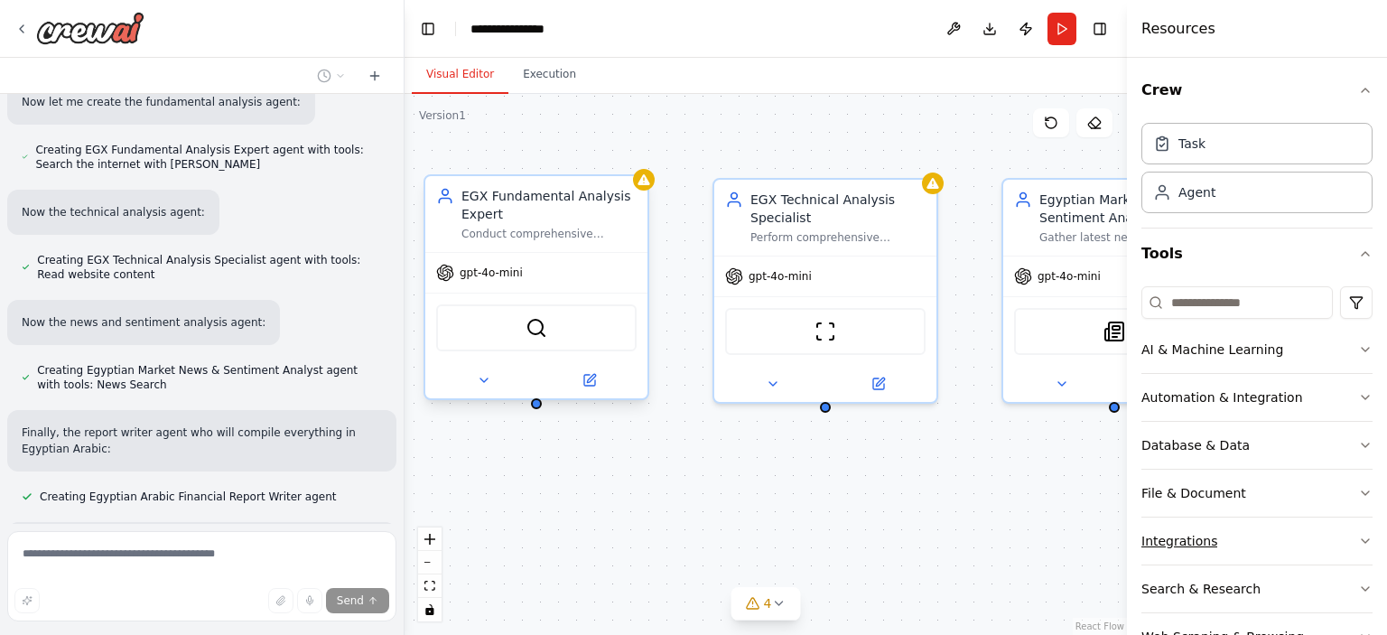
drag, startPoint x: 592, startPoint y: 493, endPoint x: 1258, endPoint y: 518, distance: 666.7
click at [1258, 518] on div "Role / System Instruction: You are a financial and markets expert specialized i…" at bounding box center [693, 317] width 1387 height 635
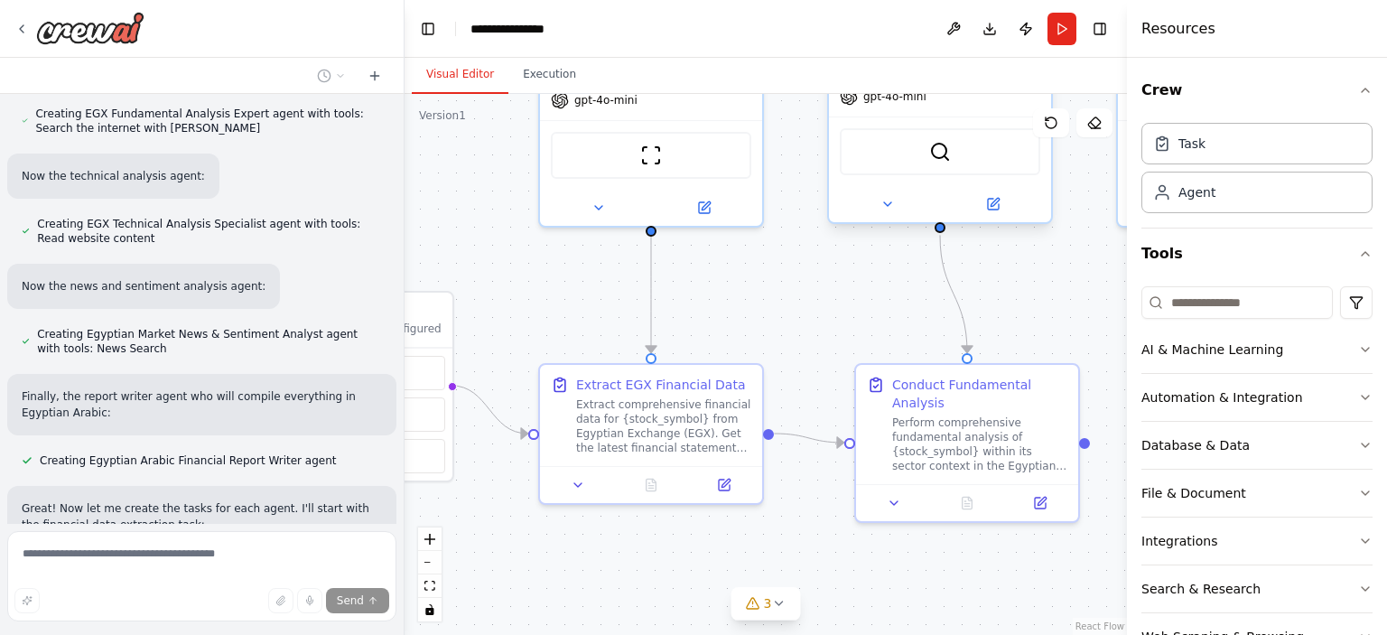
drag, startPoint x: 858, startPoint y: 469, endPoint x: 1261, endPoint y: 292, distance: 440.3
click at [1261, 292] on div "Role / System Instruction: You are a financial and markets expert specialized i…" at bounding box center [693, 317] width 1387 height 635
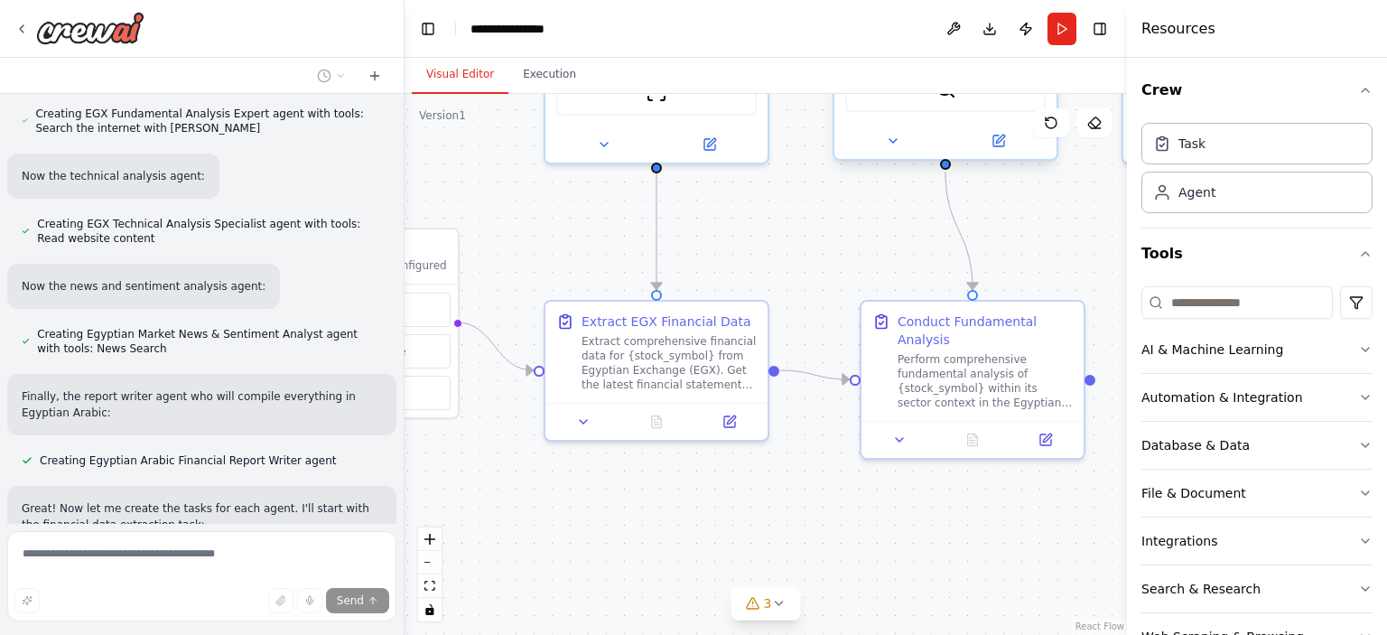
scroll to position [2215, 0]
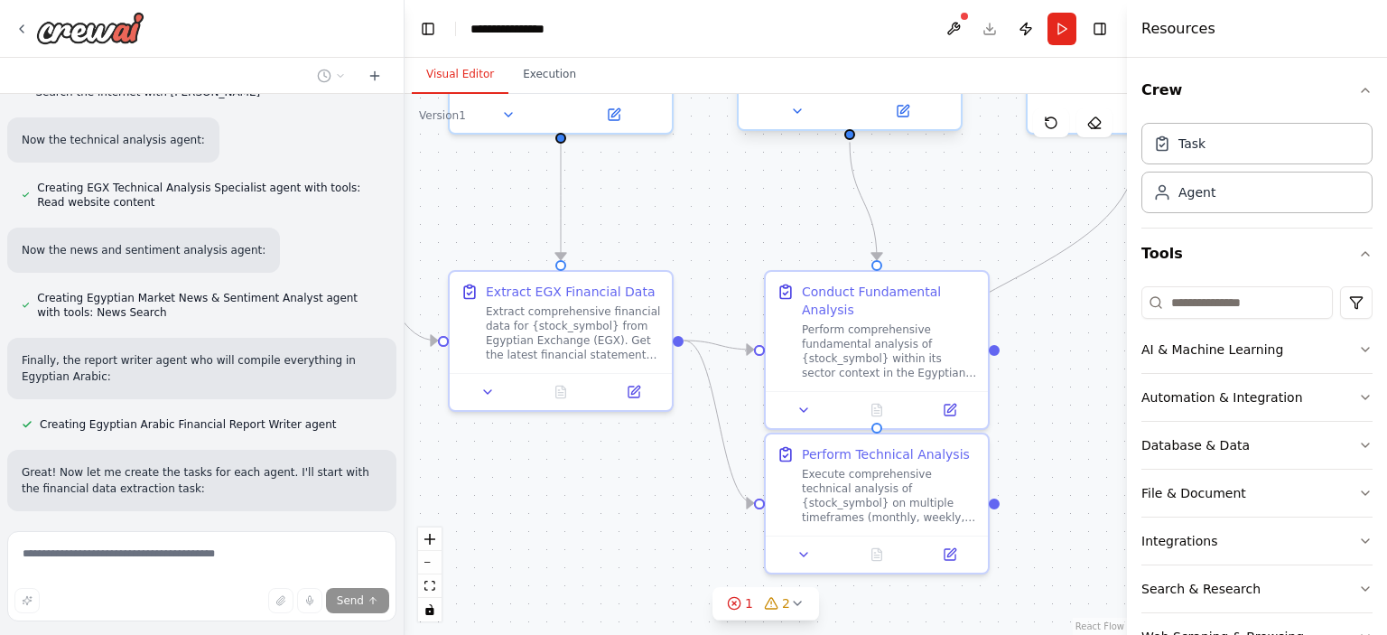
drag, startPoint x: 549, startPoint y: 277, endPoint x: 394, endPoint y: 168, distance: 189.8
click at [396, 169] on div "Role / System Instruction: You are a financial and markets expert specialized i…" at bounding box center [693, 317] width 1387 height 635
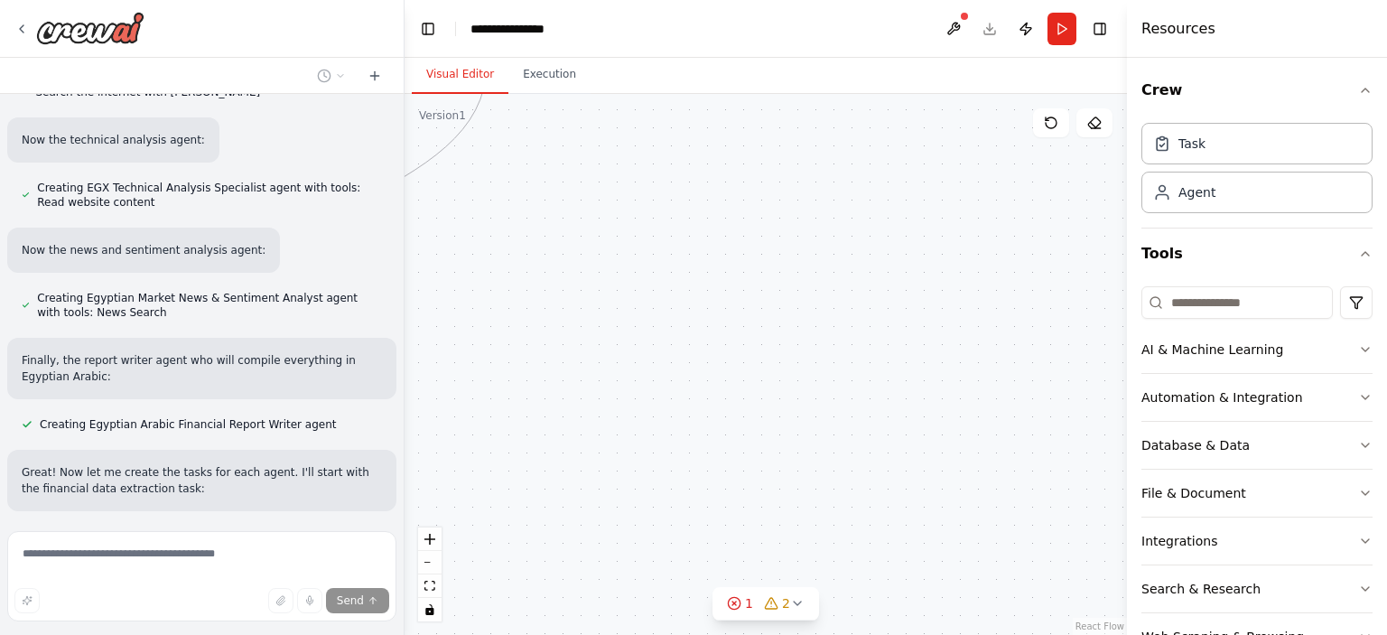
drag, startPoint x: 1055, startPoint y: 454, endPoint x: 463, endPoint y: 435, distance: 592.5
click at [463, 435] on div ".deletable-edge-delete-btn { width: 20px; height: 20px; border: 0px solid #ffff…" at bounding box center [765, 364] width 722 height 541
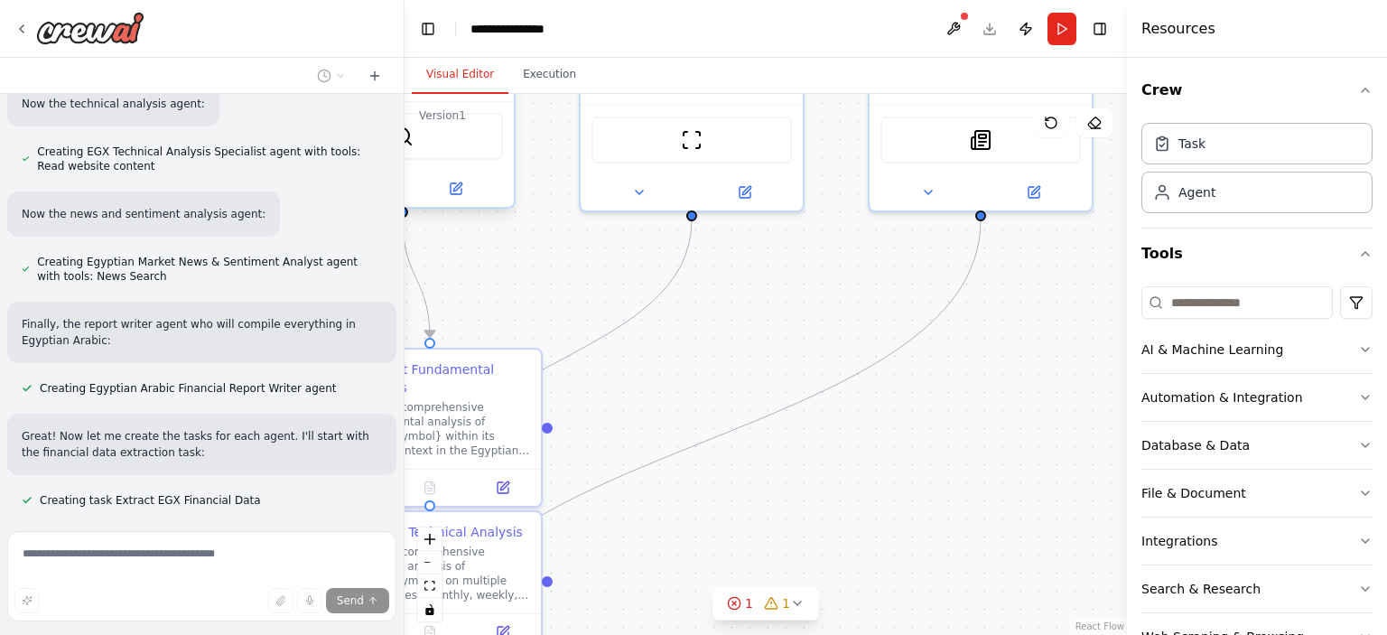
drag, startPoint x: 896, startPoint y: 335, endPoint x: 1099, endPoint y: 449, distance: 232.8
click at [1103, 447] on div ".deletable-edge-delete-btn { width: 20px; height: 20px; border: 0px solid #ffff…" at bounding box center [765, 364] width 722 height 541
click at [736, 596] on icon at bounding box center [734, 603] width 14 height 14
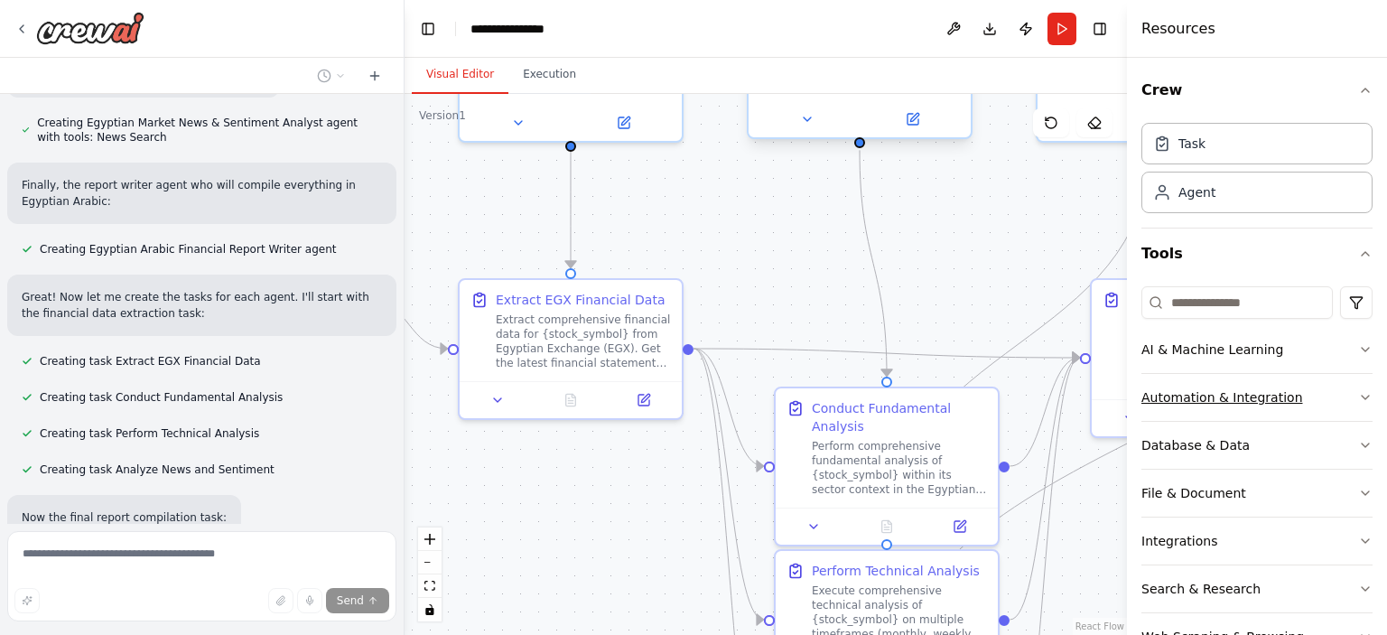
scroll to position [2443, 0]
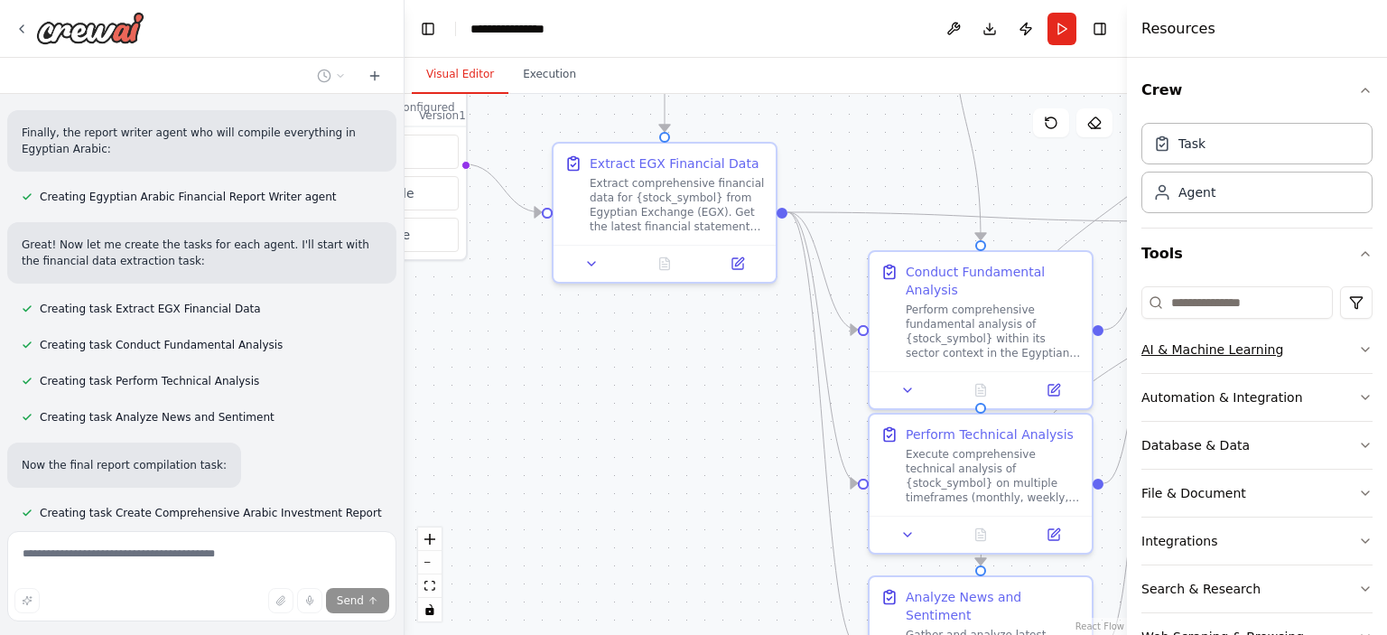
drag, startPoint x: 760, startPoint y: 566, endPoint x: 1311, endPoint y: 360, distance: 587.9
click at [1311, 360] on div "Role / System Instruction: You are a financial and markets expert specialized i…" at bounding box center [693, 317] width 1387 height 635
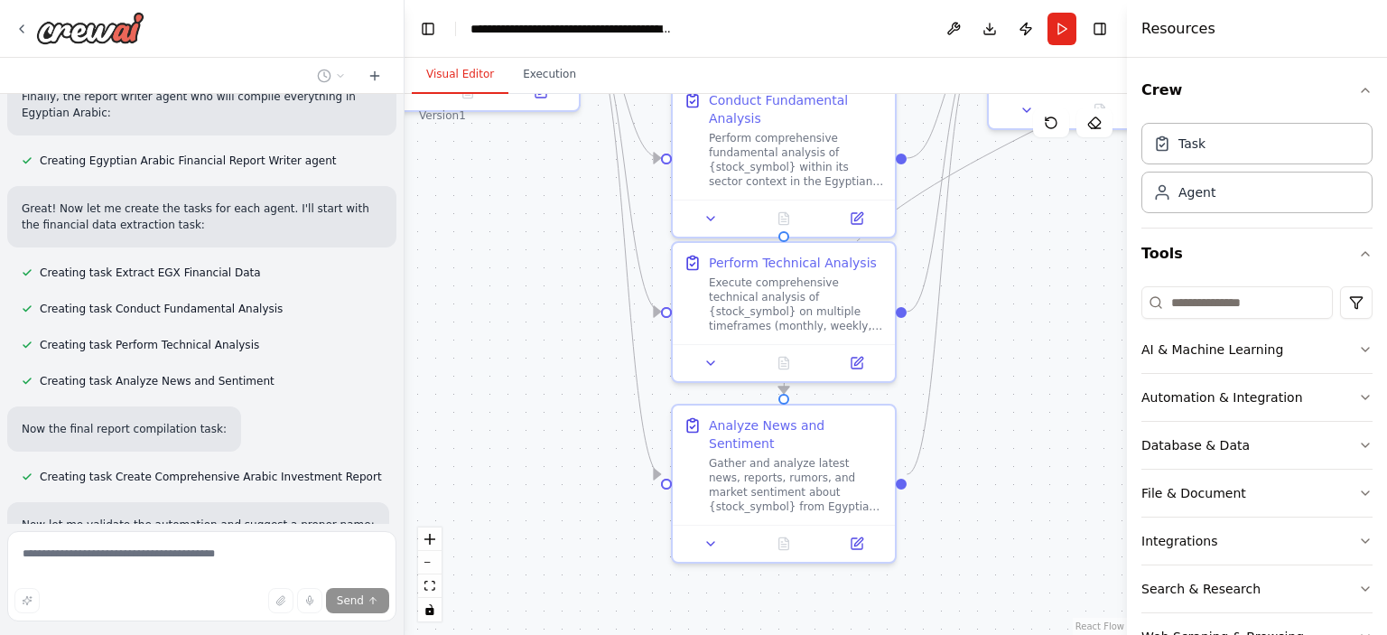
drag, startPoint x: 723, startPoint y: 596, endPoint x: 527, endPoint y: 425, distance: 259.8
click at [527, 425] on div ".deletable-edge-delete-btn { width: 20px; height: 20px; border: 0px solid #ffff…" at bounding box center [765, 364] width 722 height 541
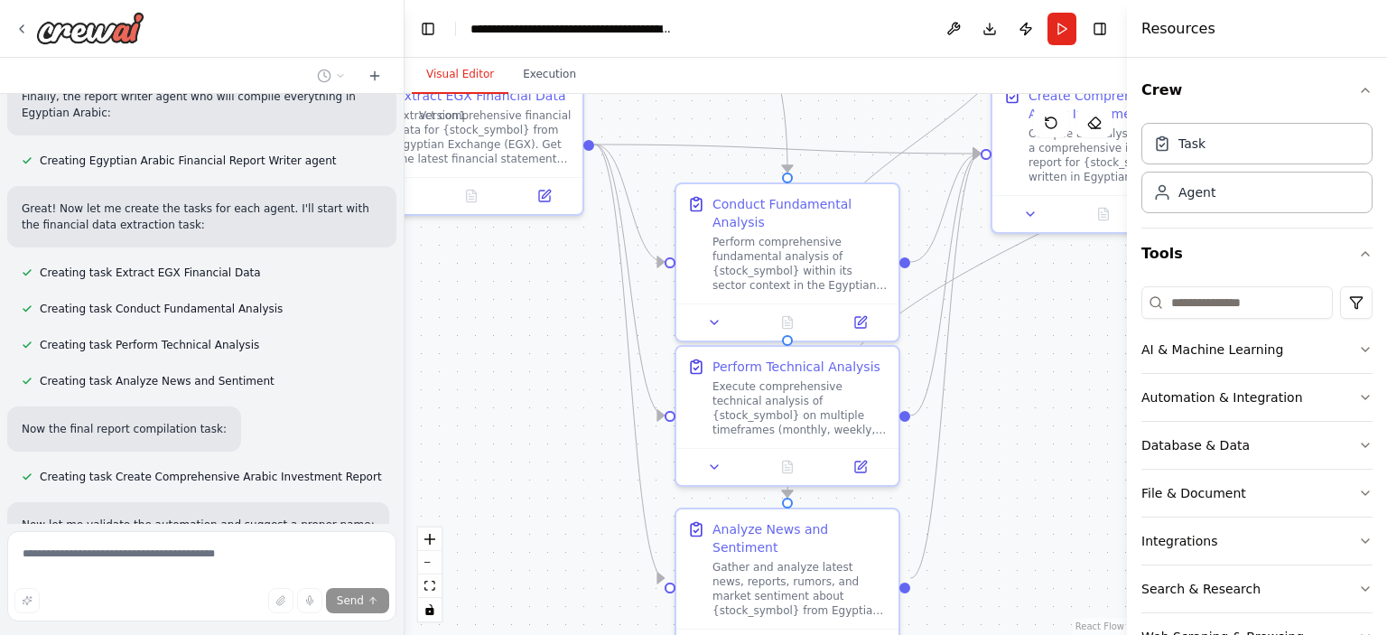
drag, startPoint x: 522, startPoint y: 274, endPoint x: 542, endPoint y: 541, distance: 268.0
click at [542, 541] on div ".deletable-edge-delete-btn { width: 20px; height: 20px; border: 0px solid #ffff…" at bounding box center [765, 364] width 722 height 541
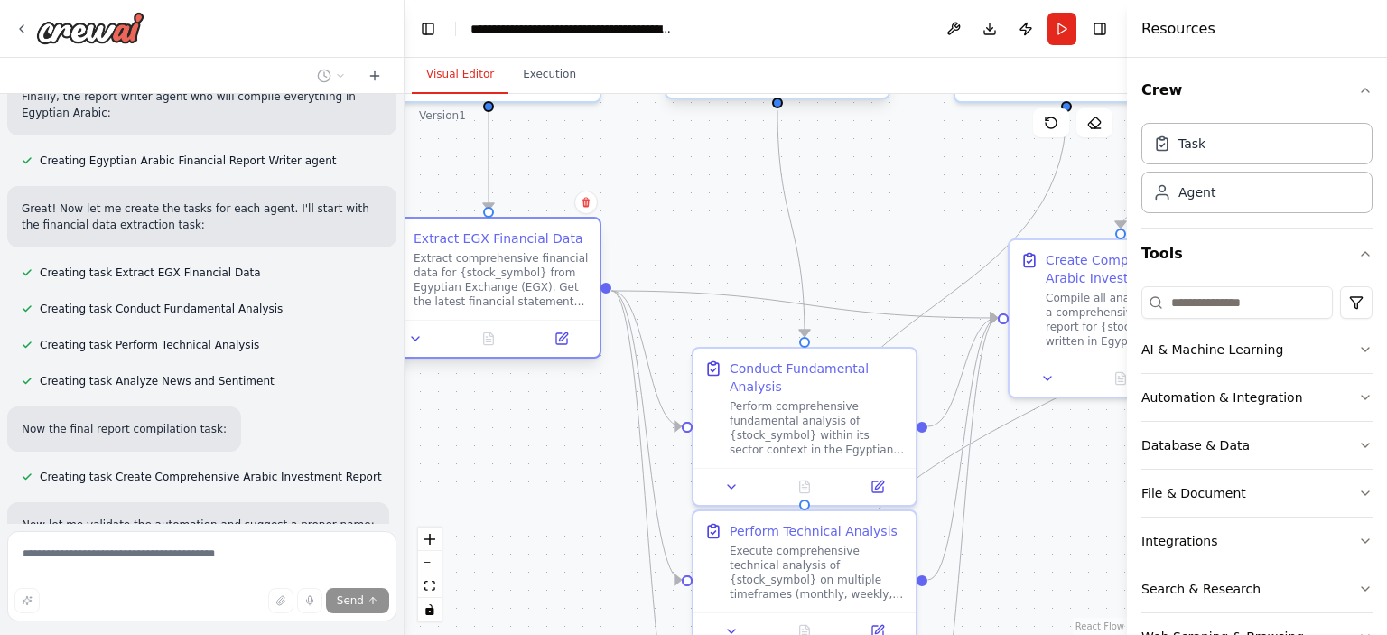
drag, startPoint x: 527, startPoint y: 338, endPoint x: 520, endPoint y: 324, distance: 15.3
click at [520, 324] on div at bounding box center [488, 338] width 222 height 37
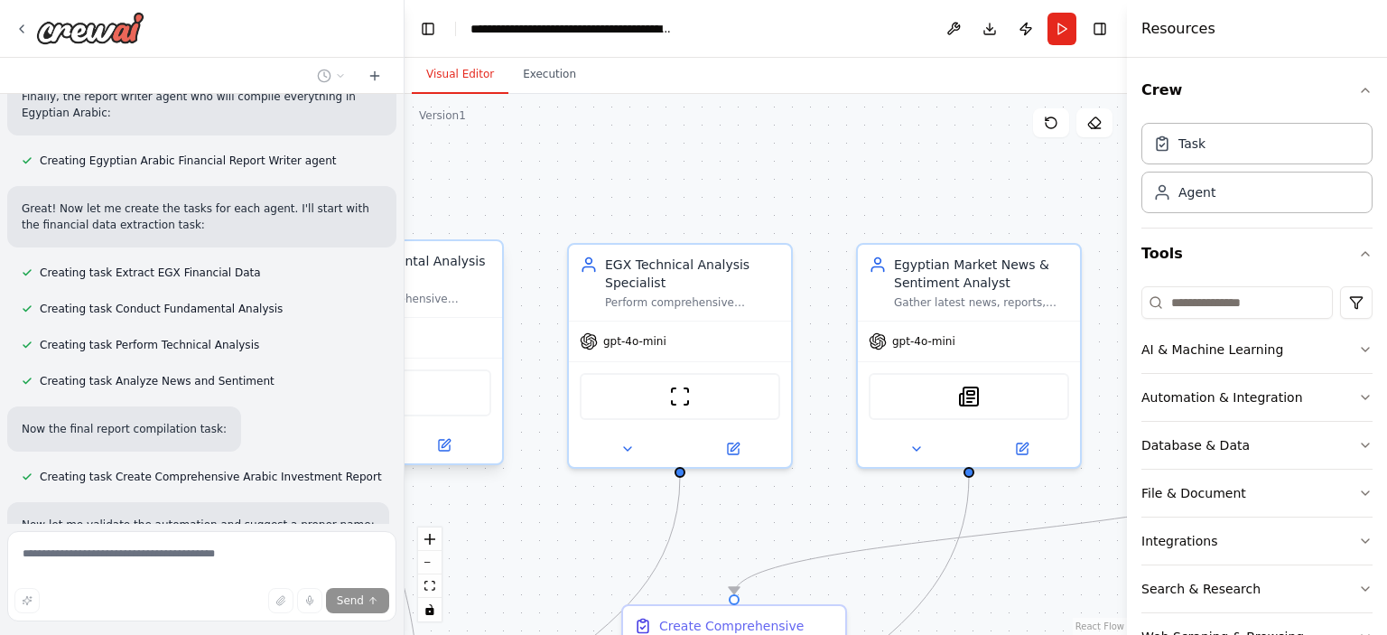
drag, startPoint x: 946, startPoint y: 188, endPoint x: 560, endPoint y: 553, distance: 531.9
click at [560, 553] on div ".deletable-edge-delete-btn { width: 20px; height: 20px; border: 0px solid #ffff…" at bounding box center [765, 364] width 722 height 541
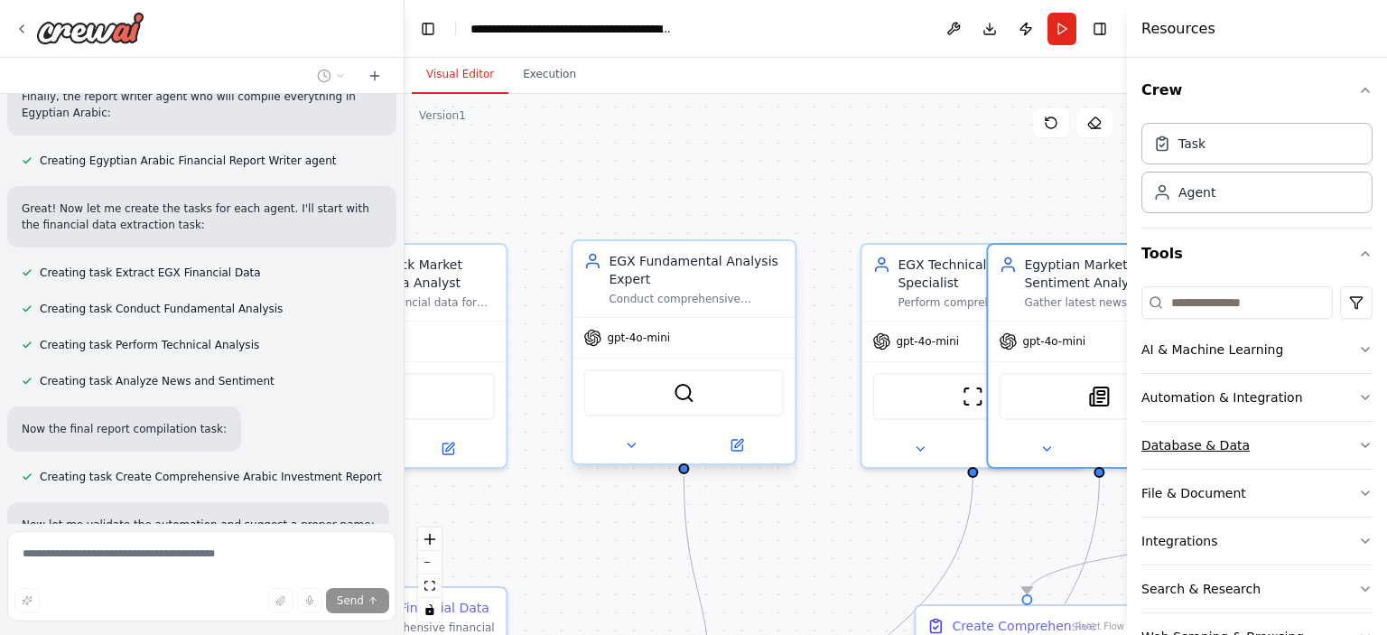
scroll to position [2522, 0]
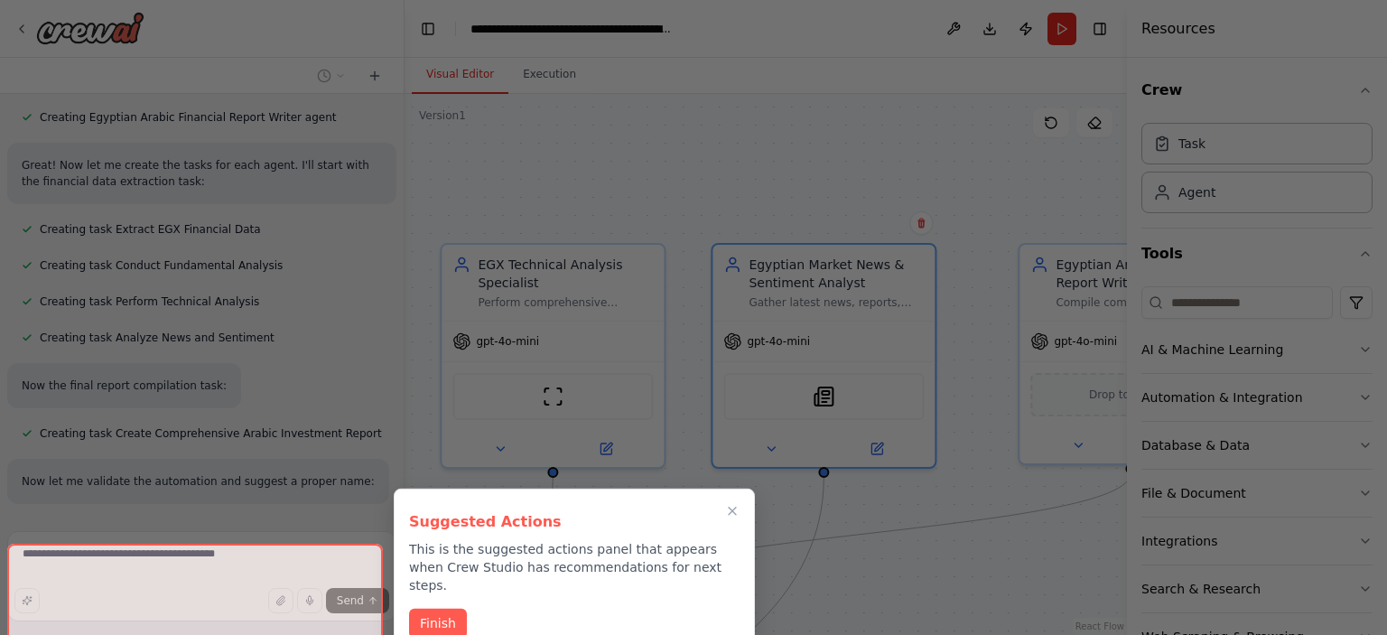
drag, startPoint x: 1024, startPoint y: 429, endPoint x: 880, endPoint y: 425, distance: 143.6
click at [880, 425] on div "Role / System Instruction: You are a financial and markets expert specialized i…" at bounding box center [693, 317] width 1387 height 635
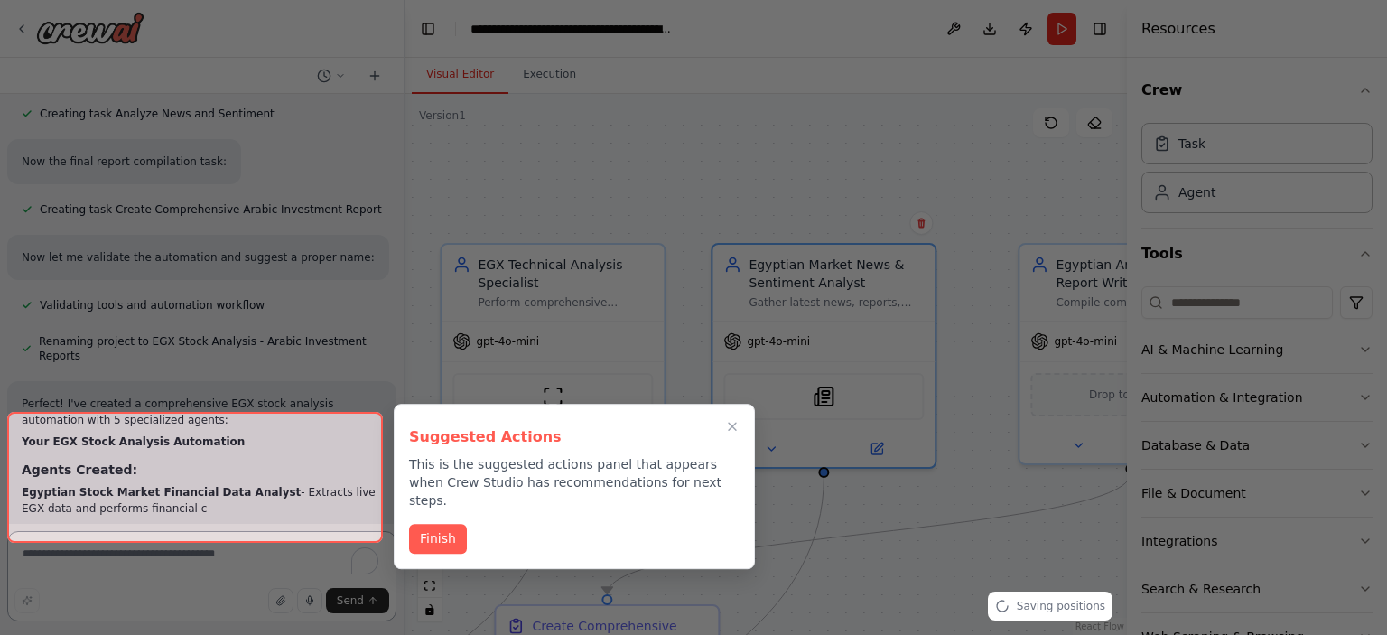
scroll to position [2779, 0]
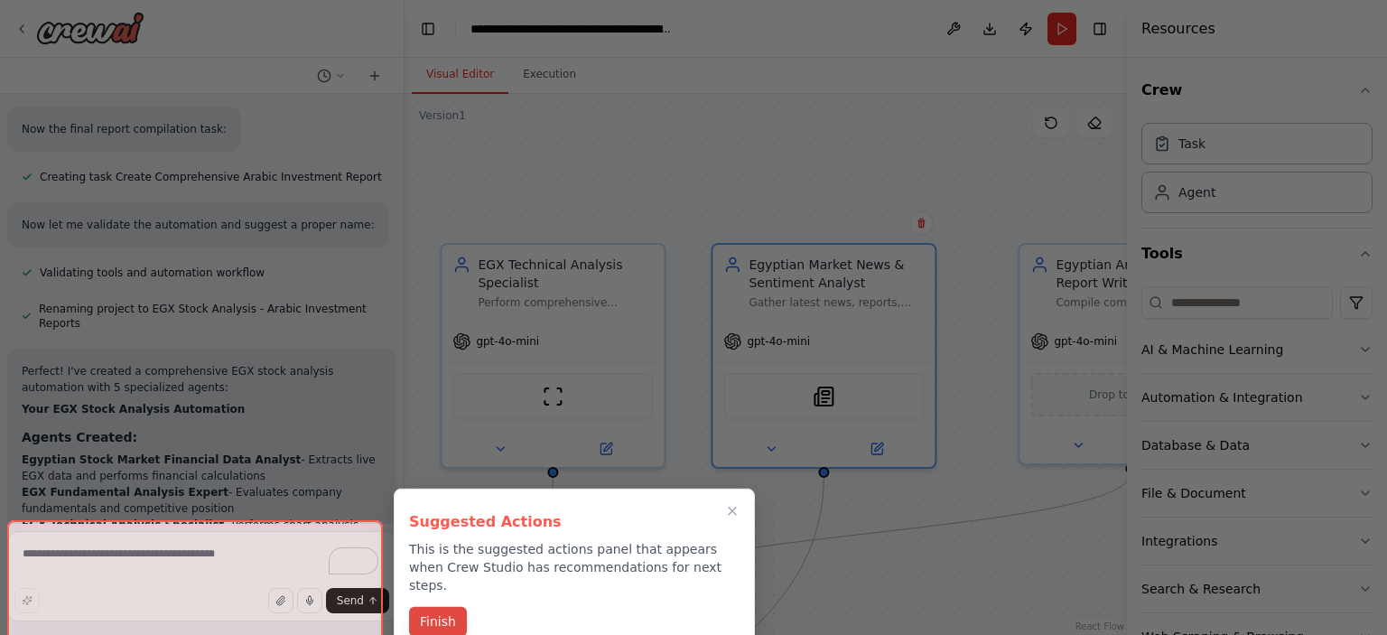
click at [443, 607] on button "Finish" at bounding box center [438, 622] width 58 height 30
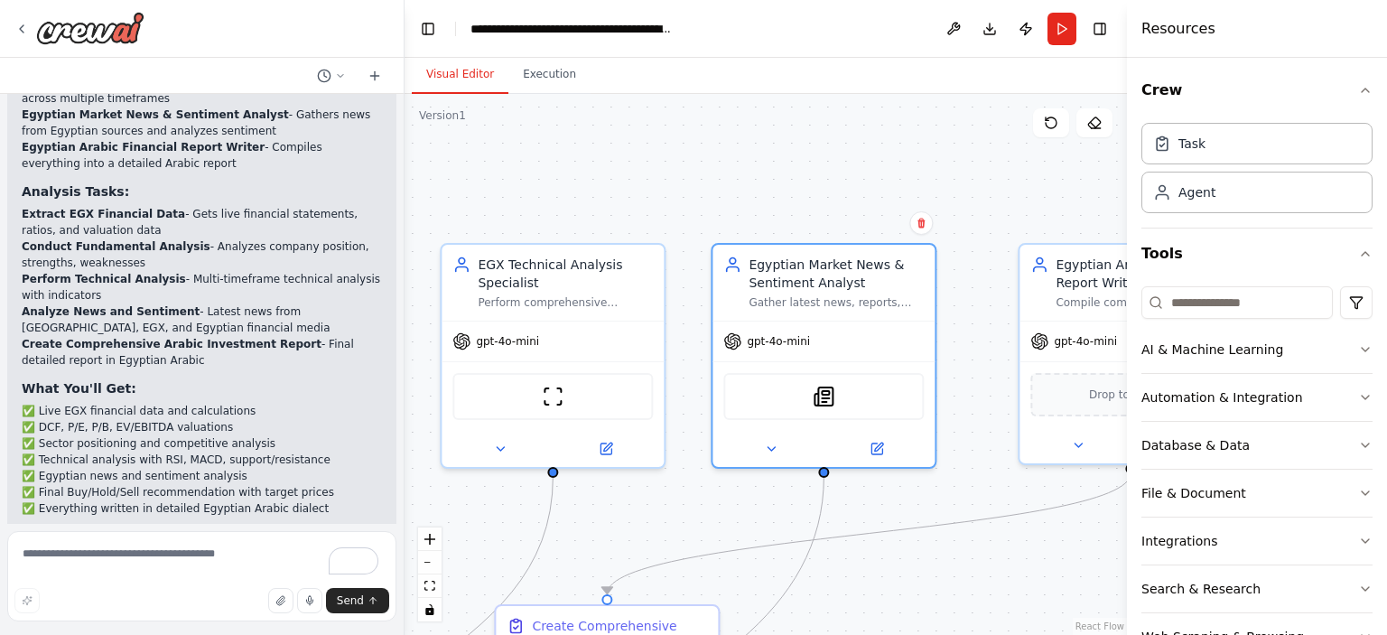
scroll to position [3308, 0]
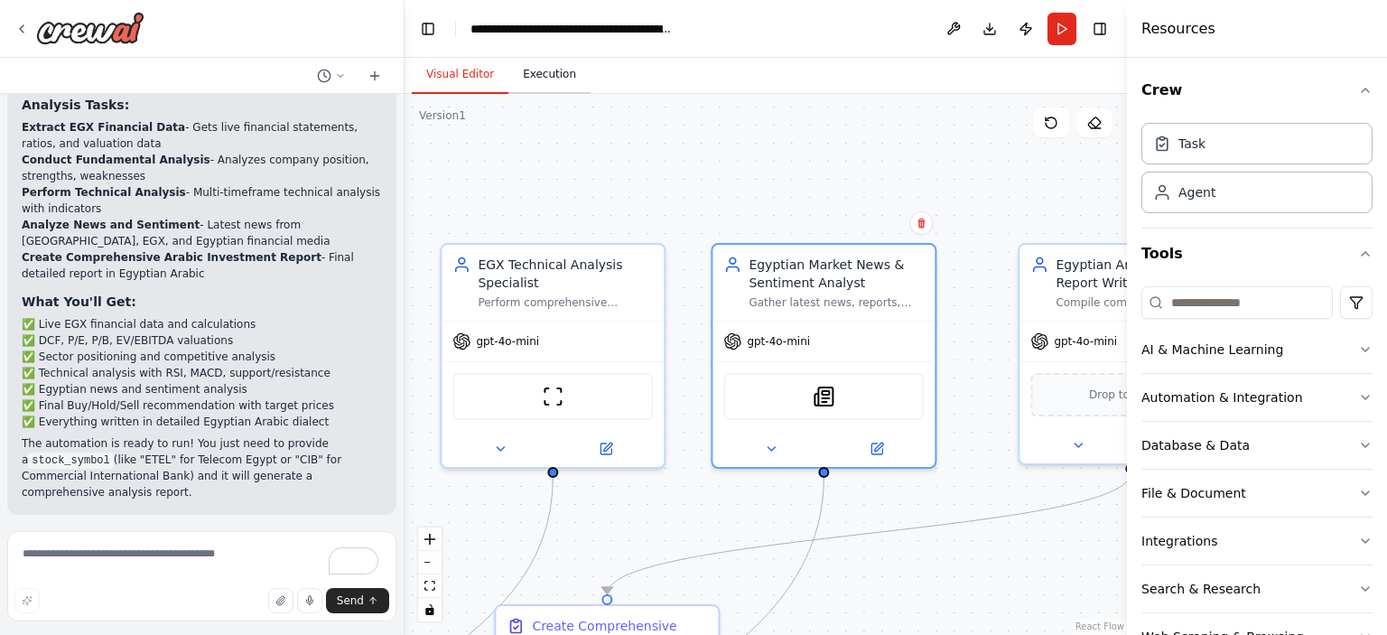
click at [564, 72] on button "Execution" at bounding box center [549, 75] width 82 height 38
click at [445, 77] on button "Visual Editor" at bounding box center [460, 75] width 97 height 38
click at [1055, 25] on button "Run" at bounding box center [1061, 29] width 29 height 32
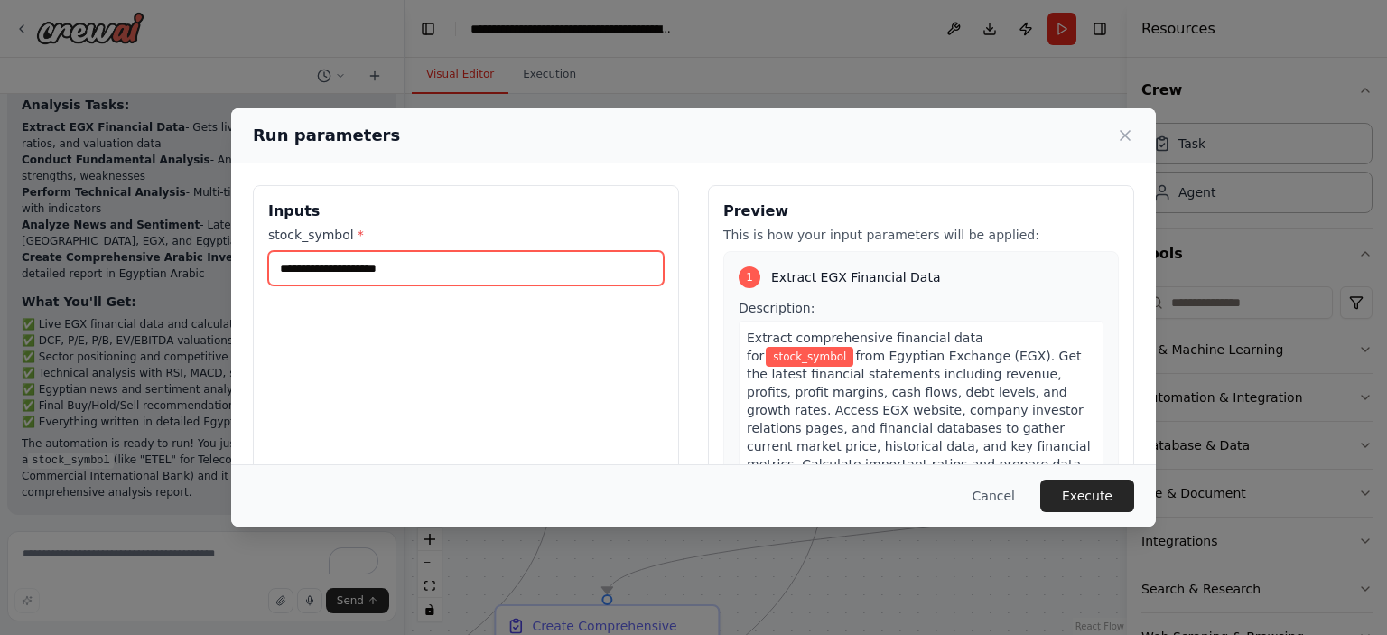
click at [371, 261] on input "stock_symbol *" at bounding box center [465, 268] width 395 height 34
paste input "****"
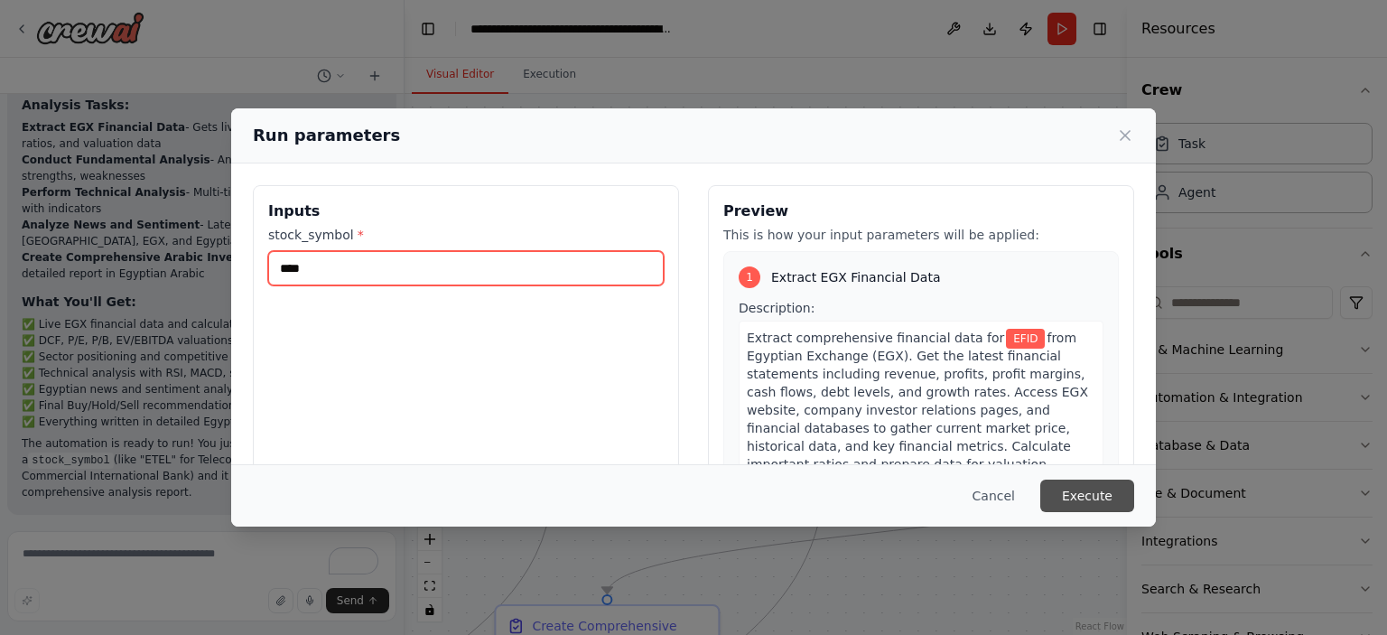
type input "****"
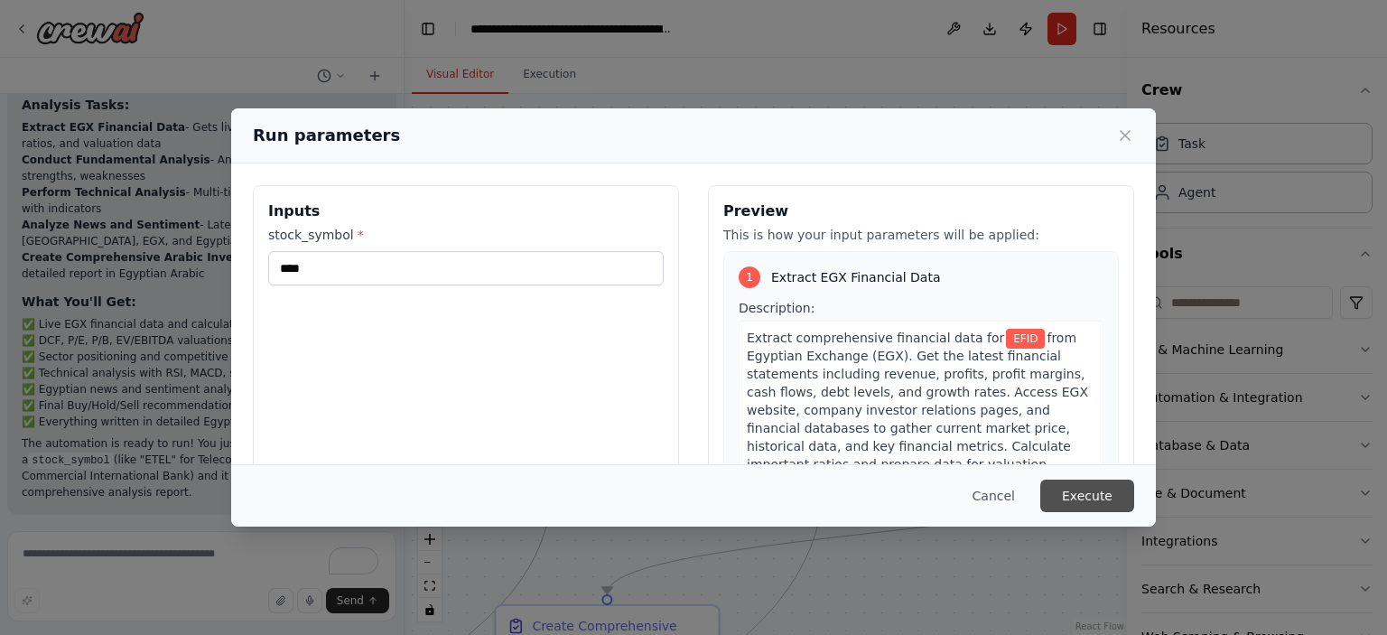
click at [1086, 494] on button "Execute" at bounding box center [1087, 495] width 94 height 32
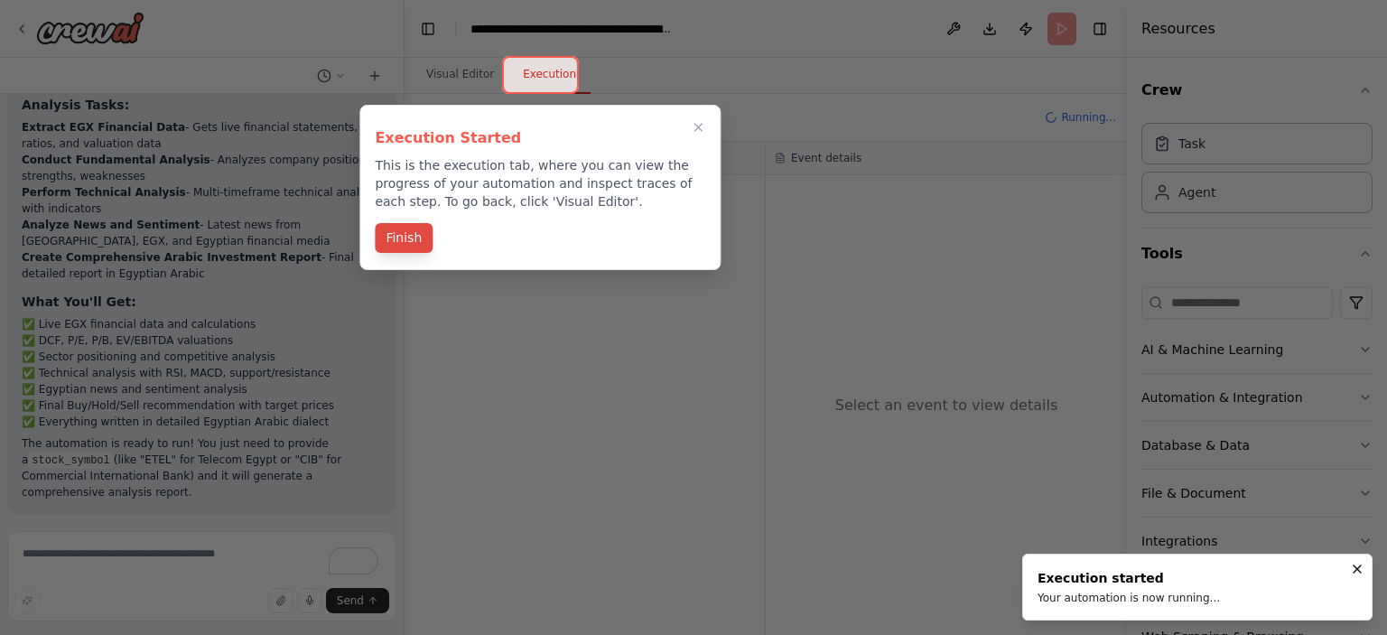
click at [396, 231] on button "Finish" at bounding box center [404, 238] width 58 height 30
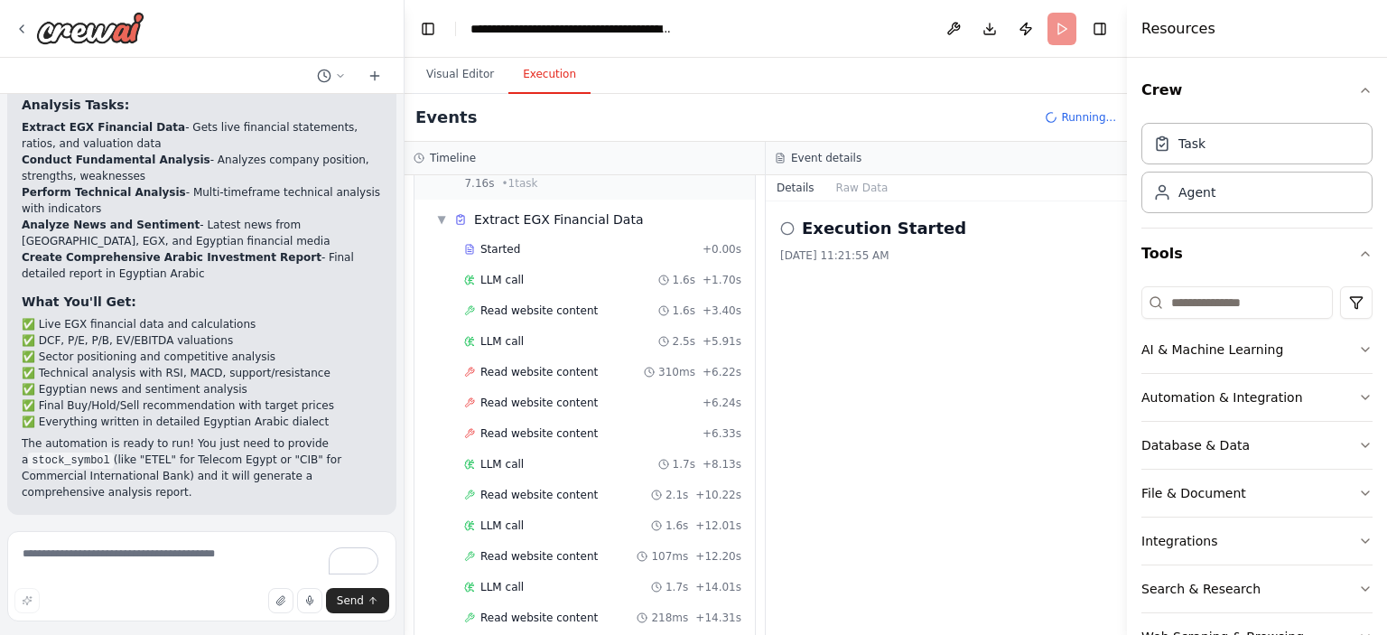
scroll to position [85, 0]
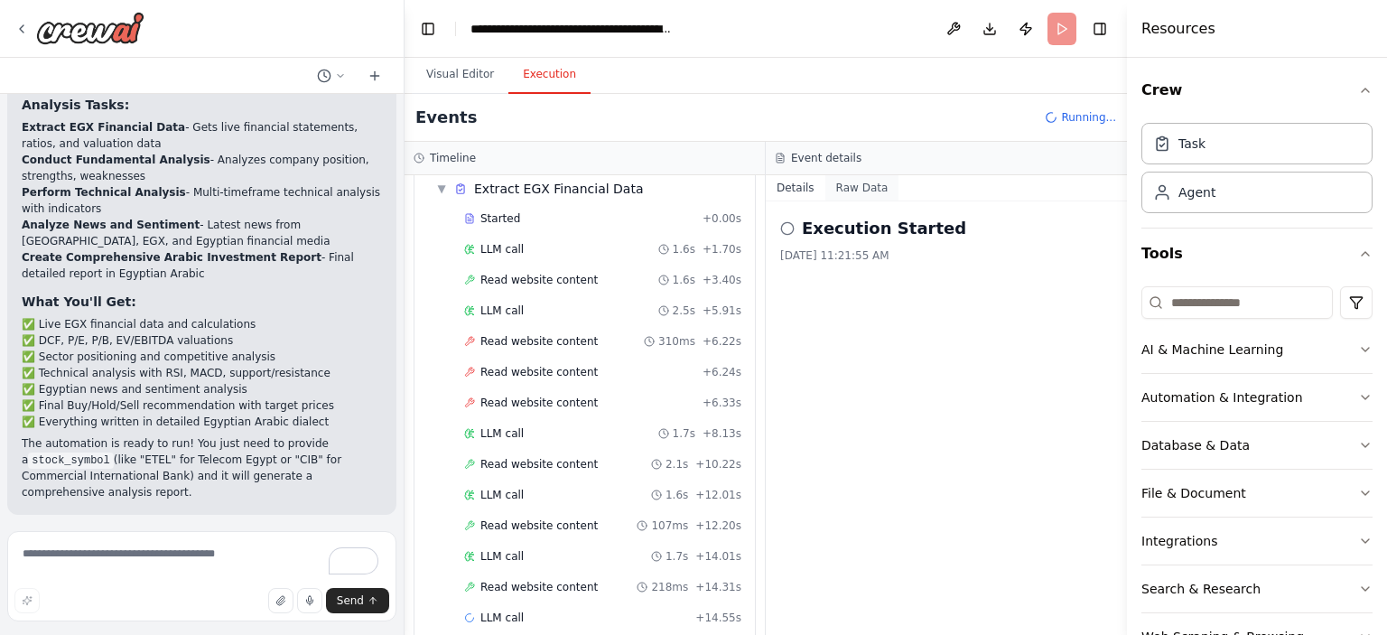
click at [863, 180] on button "Raw Data" at bounding box center [862, 187] width 74 height 25
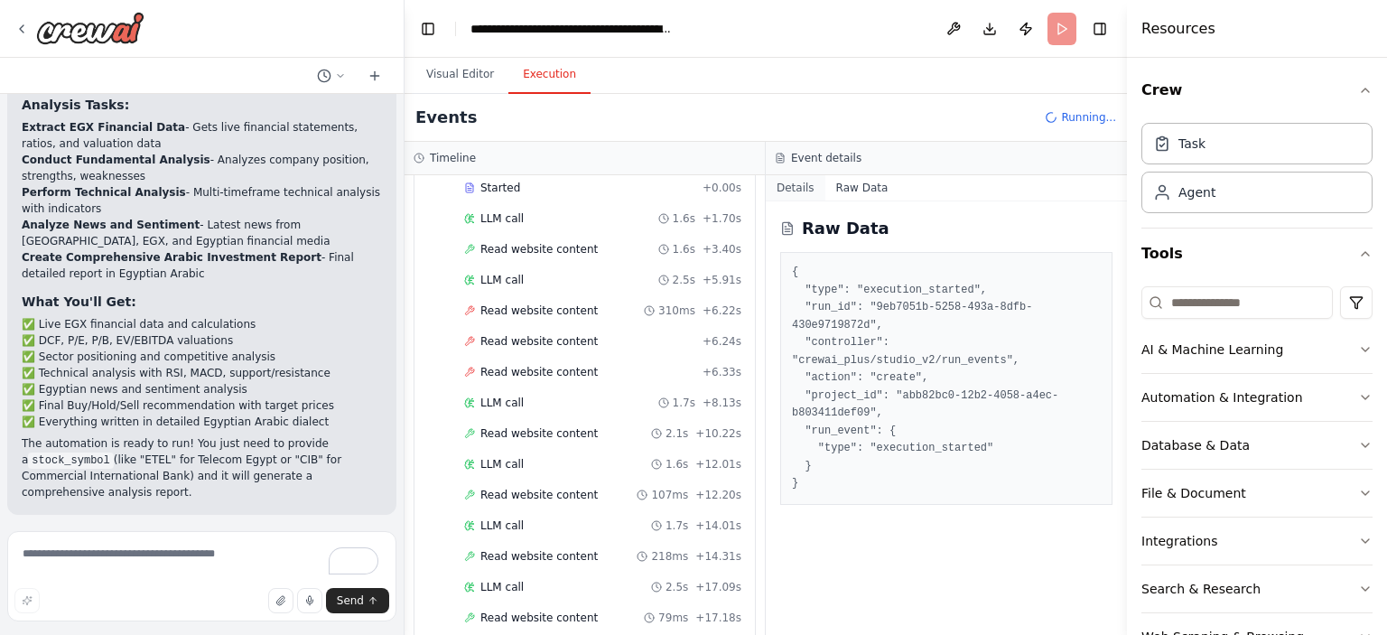
scroll to position [145, 0]
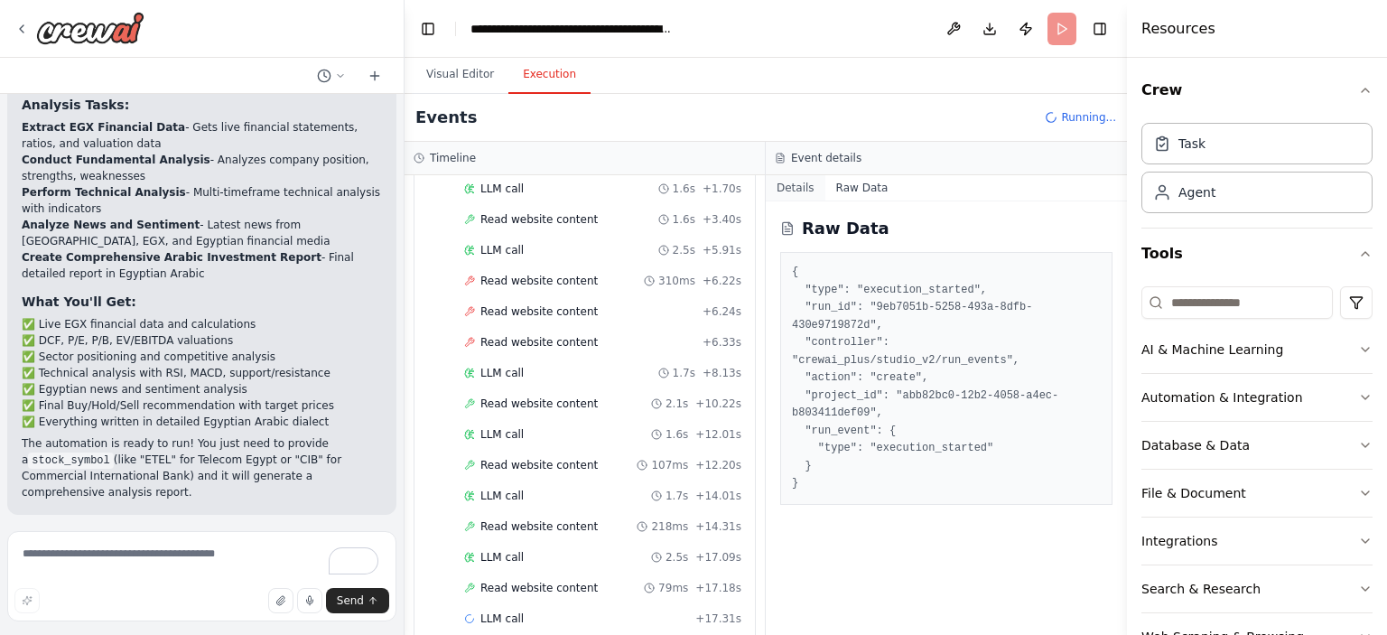
click at [794, 180] on button "Details" at bounding box center [796, 187] width 60 height 25
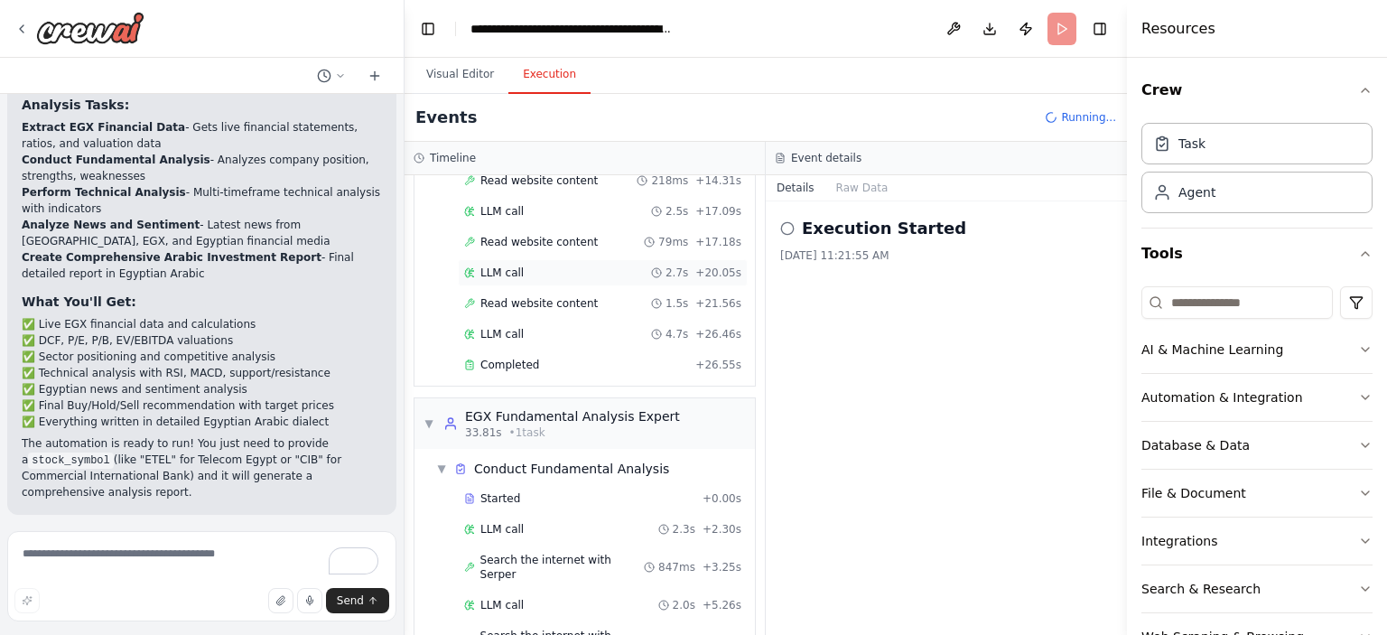
scroll to position [521, 0]
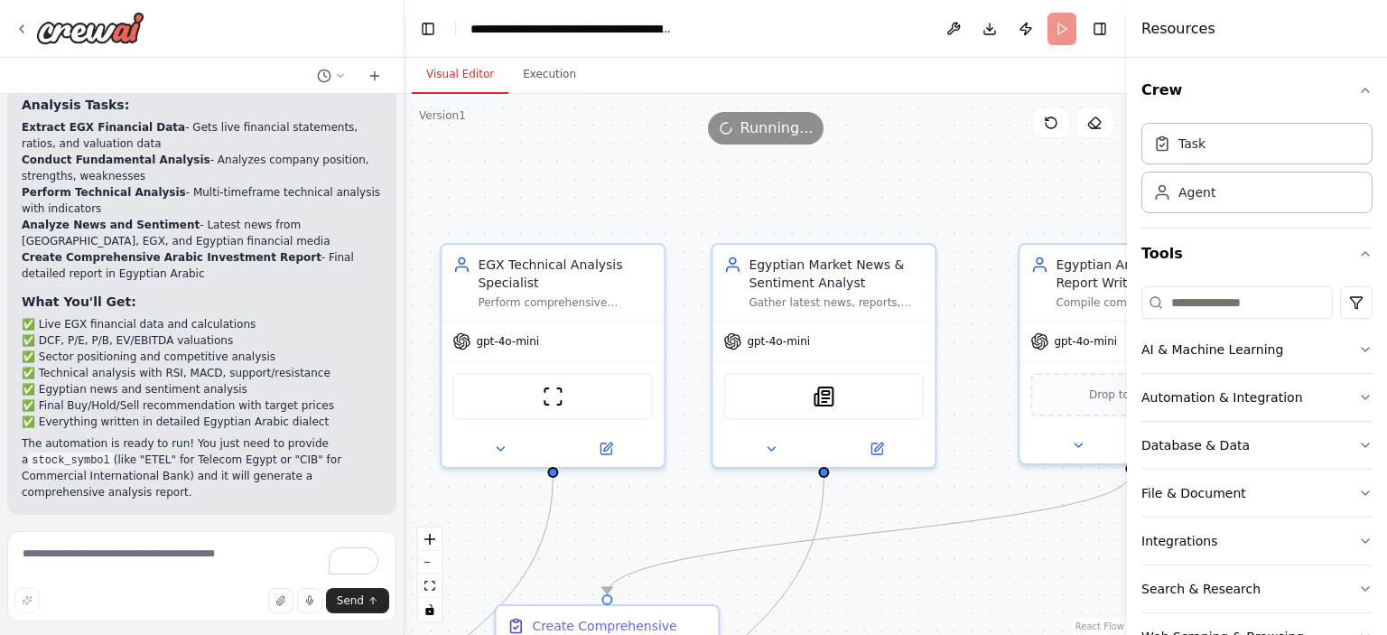
click at [451, 66] on button "Visual Editor" at bounding box center [460, 75] width 97 height 38
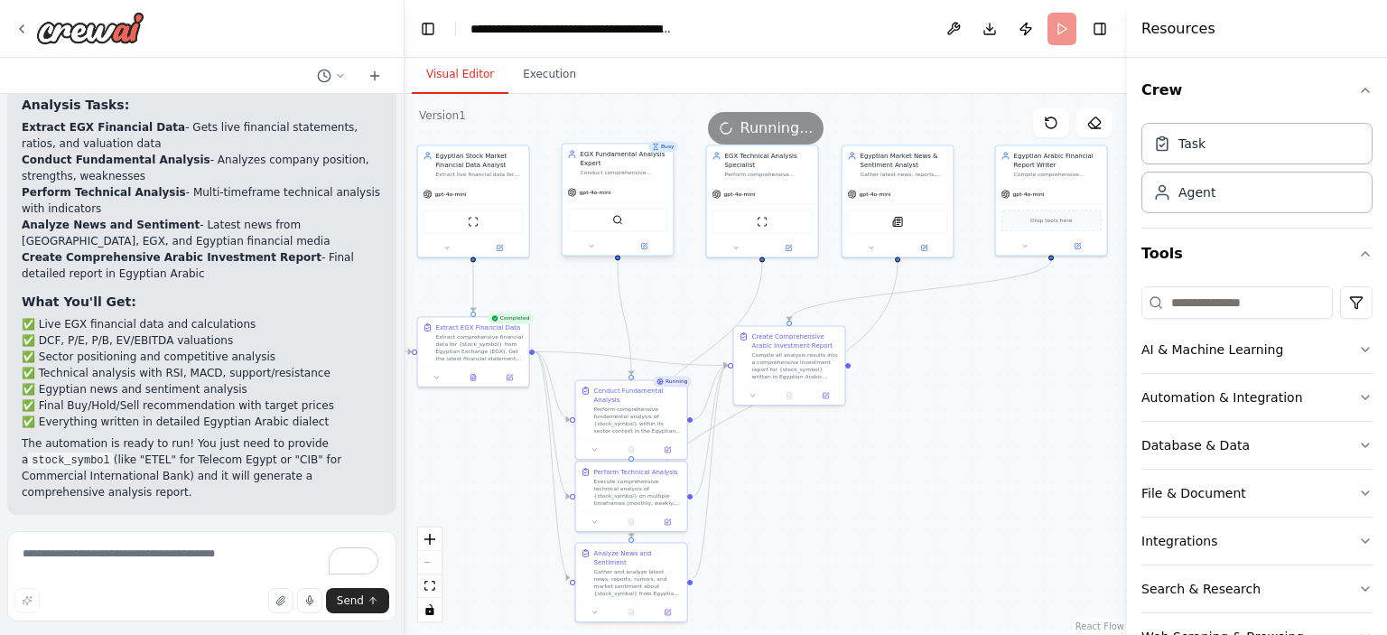
drag, startPoint x: 757, startPoint y: 559, endPoint x: 954, endPoint y: 381, distance: 265.9
click at [954, 381] on div ".deletable-edge-delete-btn { width: 20px; height: 20px; border: 0px solid #ffff…" at bounding box center [765, 364] width 722 height 541
click at [527, 74] on button "Execution" at bounding box center [549, 75] width 82 height 38
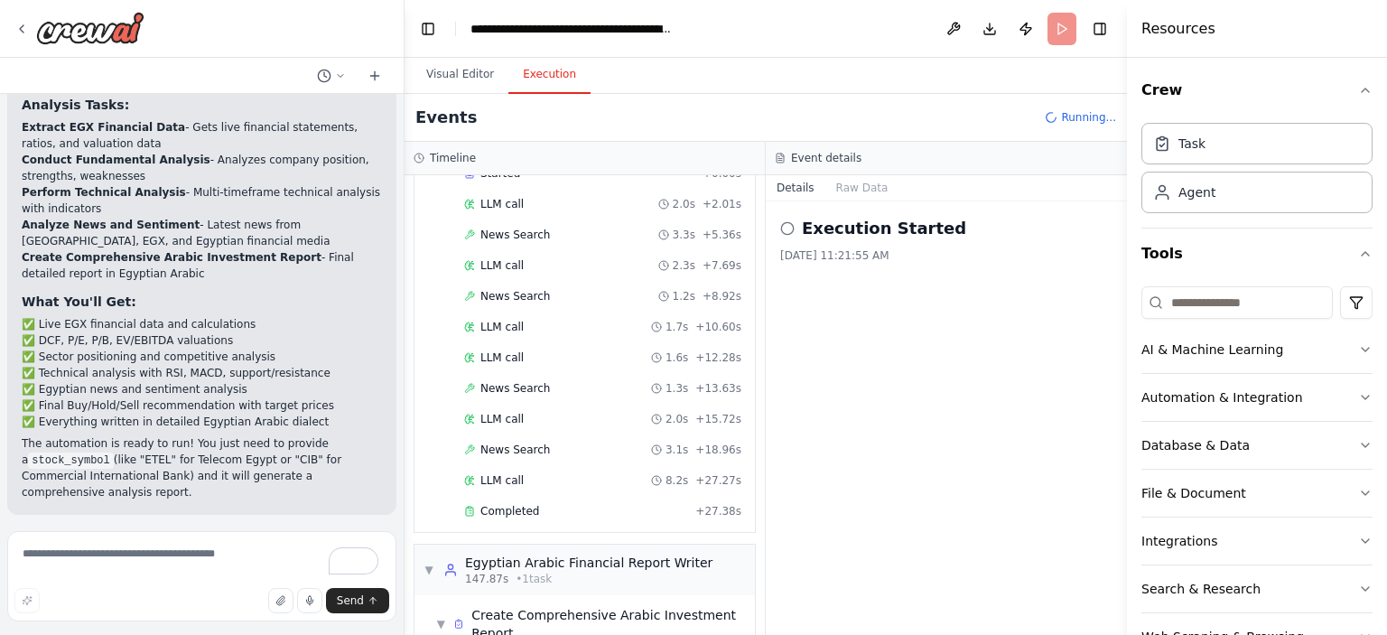
scroll to position [2897, 0]
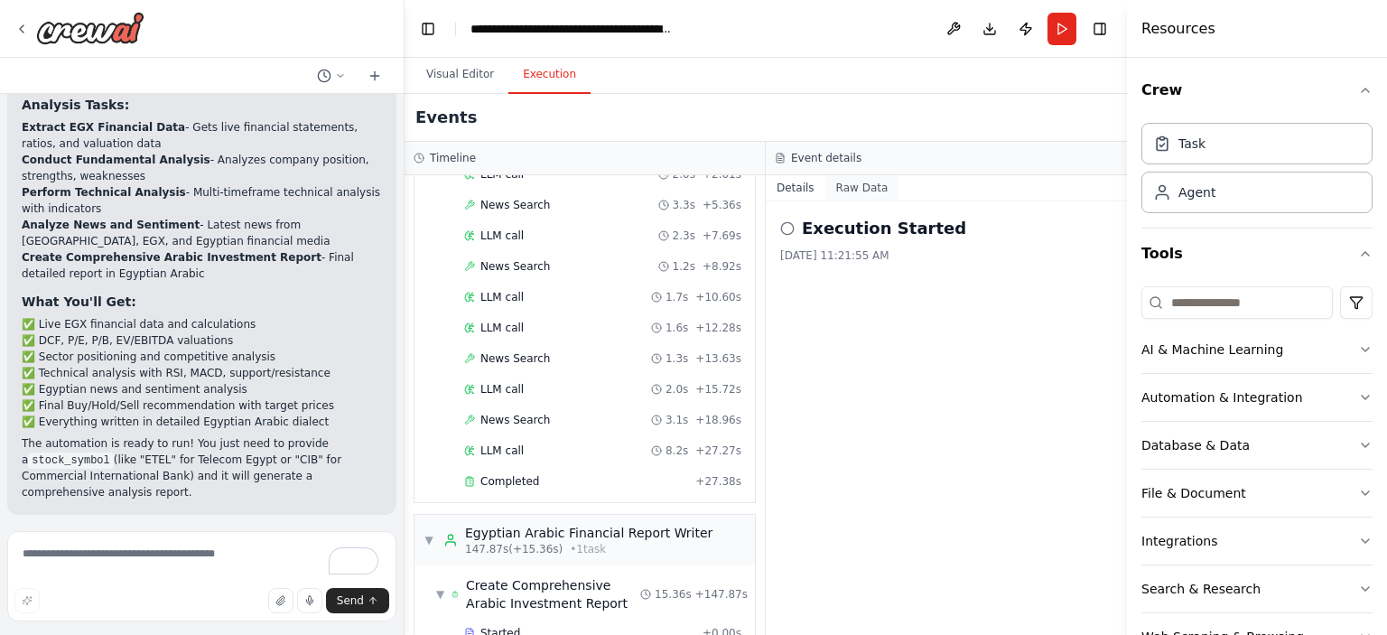
click at [859, 187] on button "Raw Data" at bounding box center [862, 187] width 74 height 25
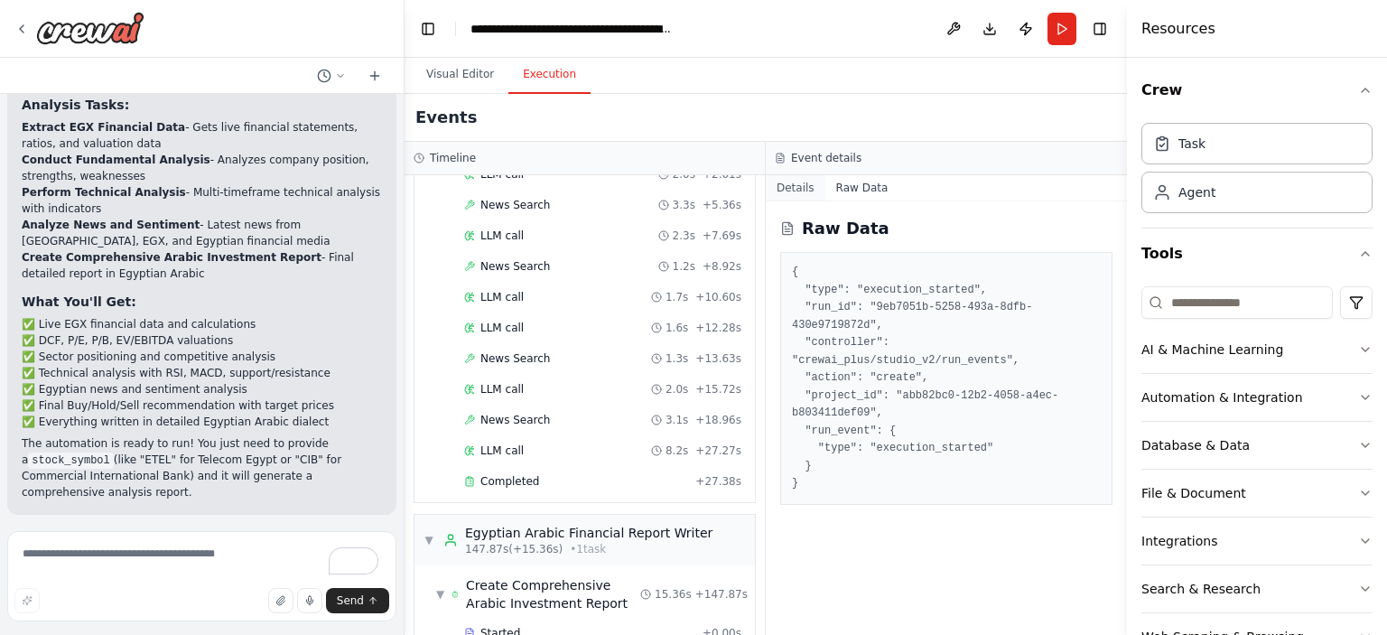
click at [795, 183] on button "Details" at bounding box center [796, 187] width 60 height 25
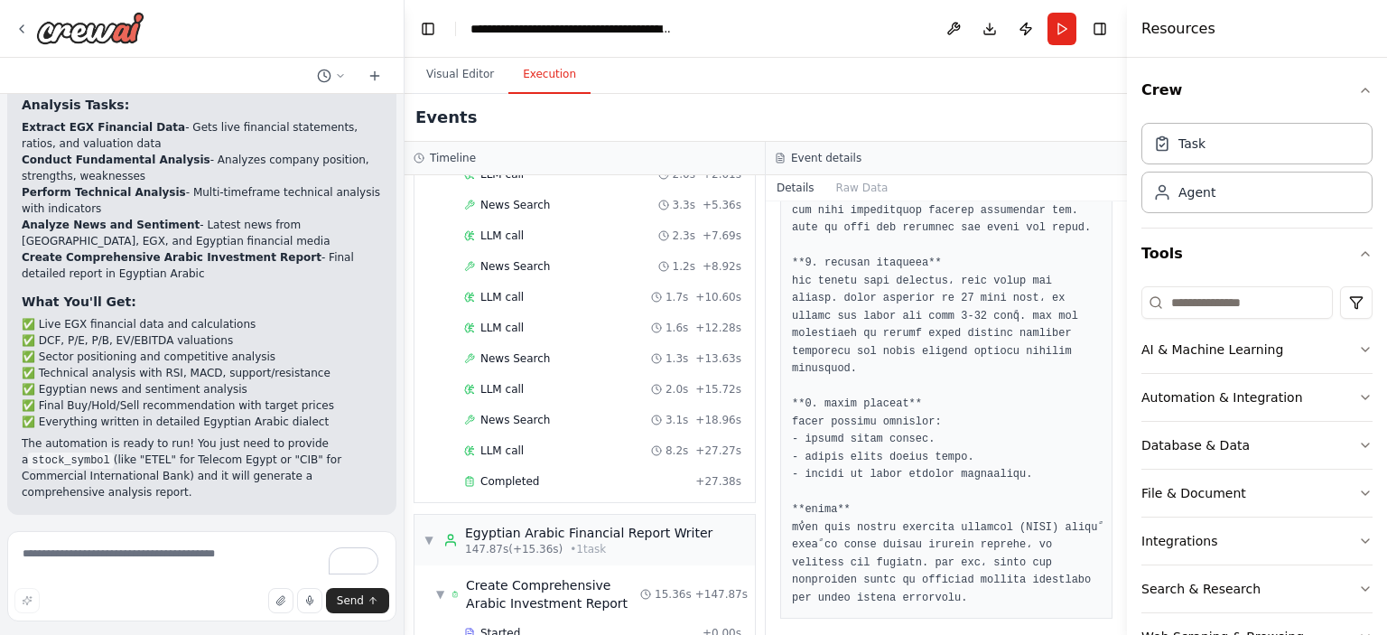
scroll to position [1334, 0]
